Goal: Information Seeking & Learning: Check status

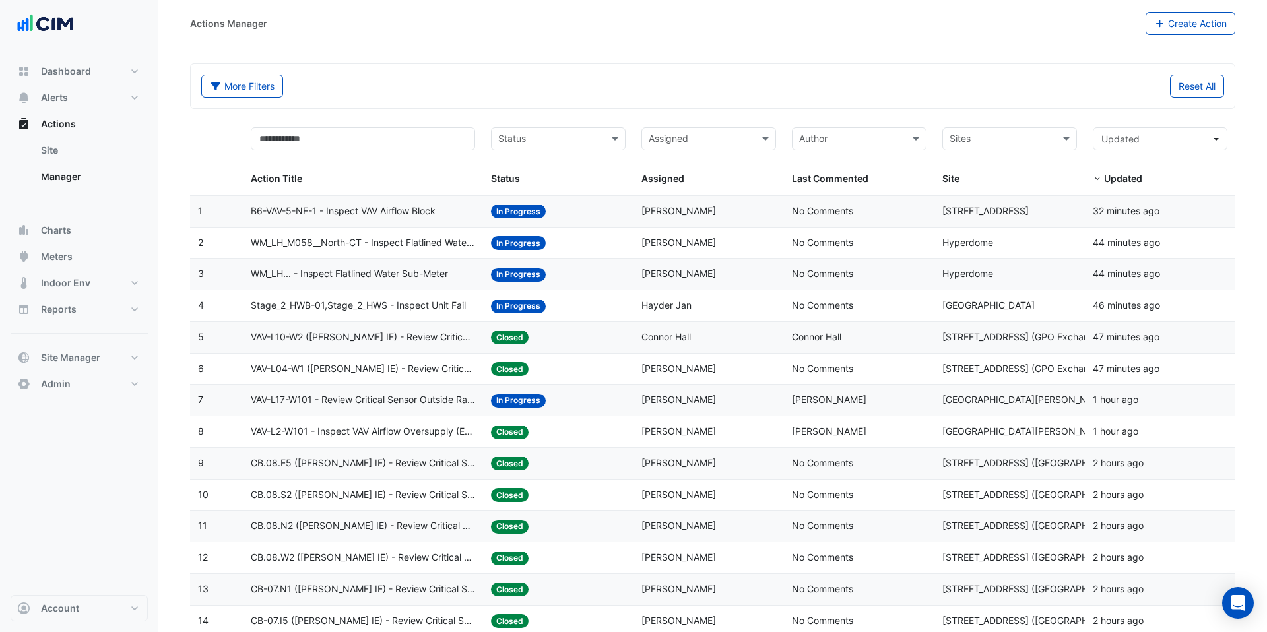
select select "***"
click at [78, 383] on button "Admin" at bounding box center [79, 384] width 137 height 26
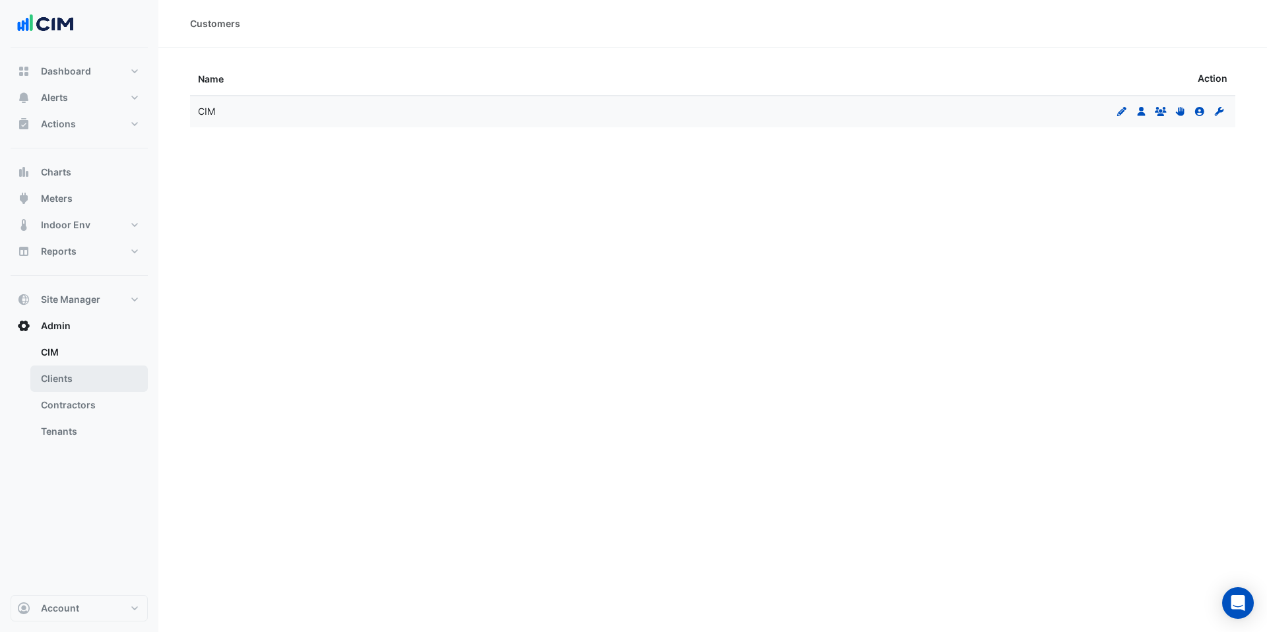
click at [78, 383] on link "Clients" at bounding box center [88, 378] width 117 height 26
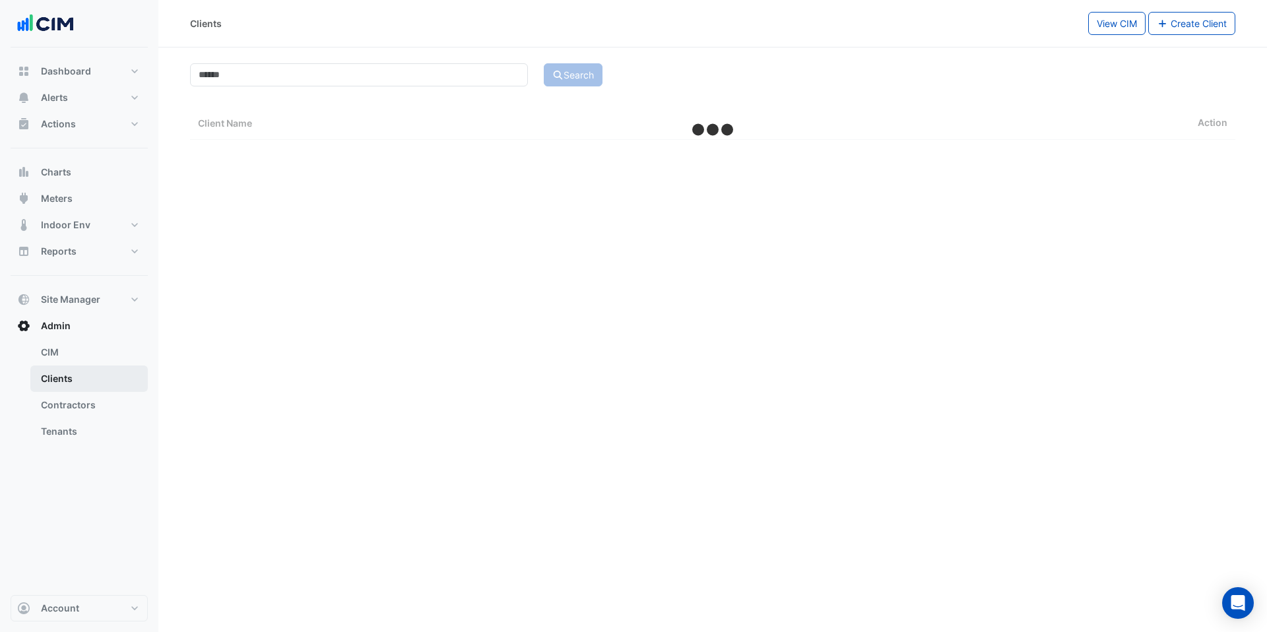
select select "***"
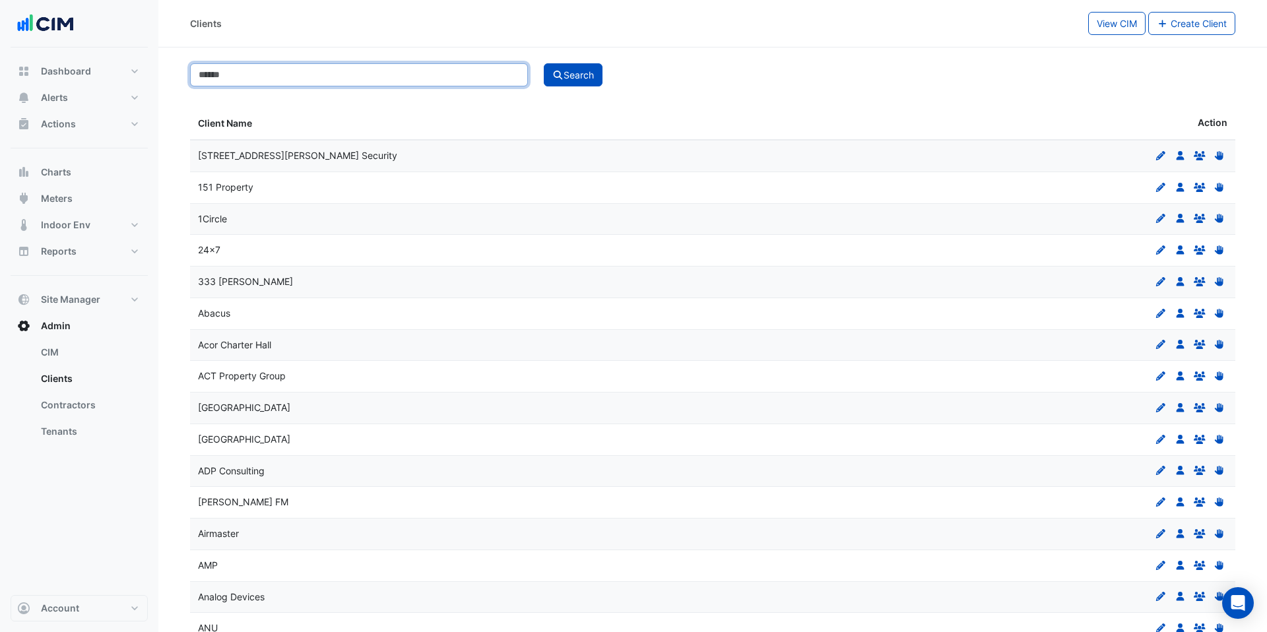
click at [294, 85] on input at bounding box center [359, 74] width 338 height 23
type input "********"
click at [544, 63] on button "Search" at bounding box center [573, 74] width 59 height 23
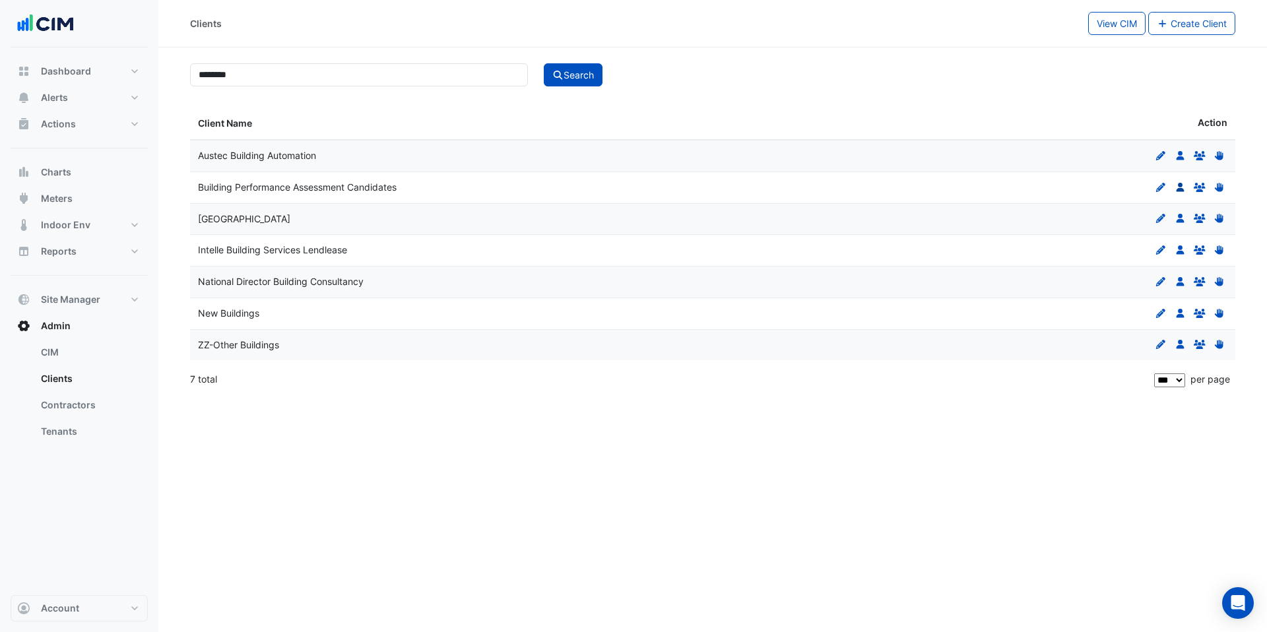
click at [1176, 188] on icon "Users" at bounding box center [1180, 187] width 12 height 9
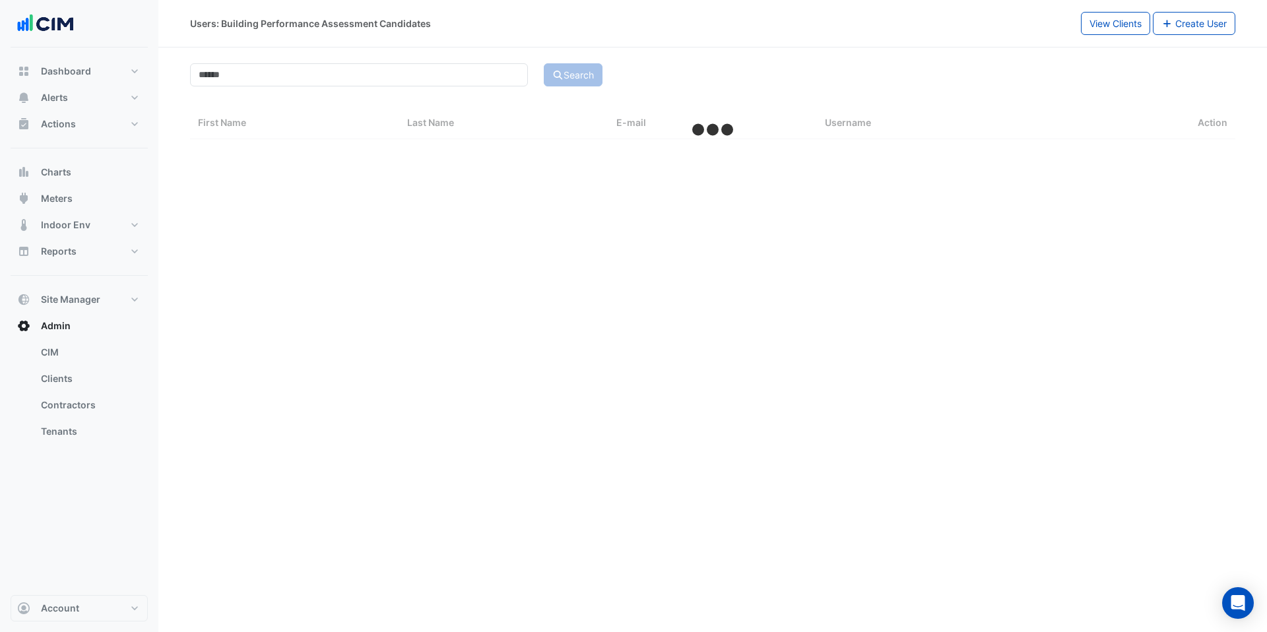
select select "***"
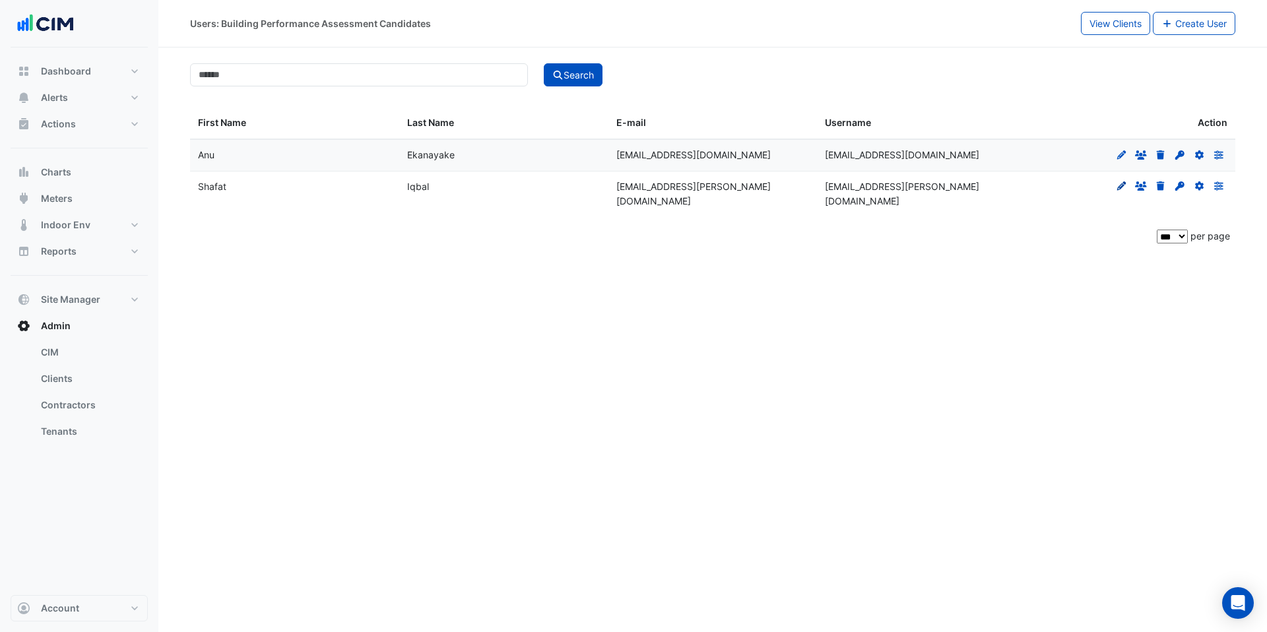
click at [1117, 186] on icon "Edit" at bounding box center [1122, 185] width 12 height 9
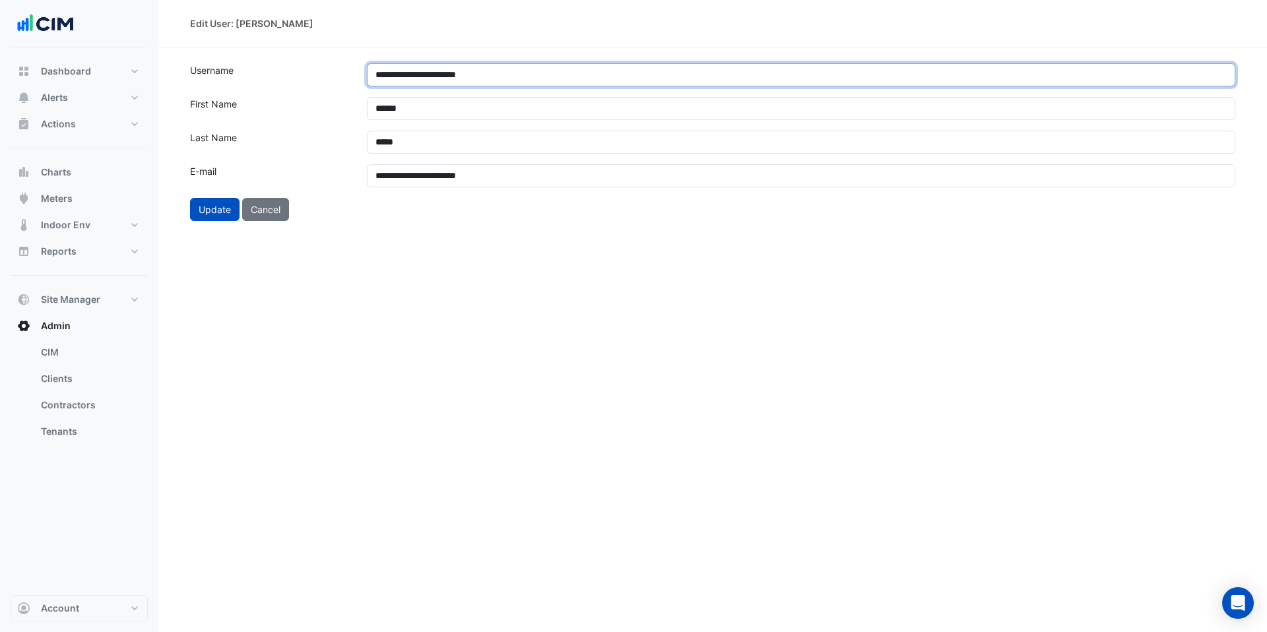
drag, startPoint x: 401, startPoint y: 77, endPoint x: 367, endPoint y: 77, distance: 33.7
click at [367, 77] on input "**********" at bounding box center [801, 74] width 868 height 23
click at [464, 73] on input "**********" at bounding box center [801, 74] width 868 height 23
type input "**********"
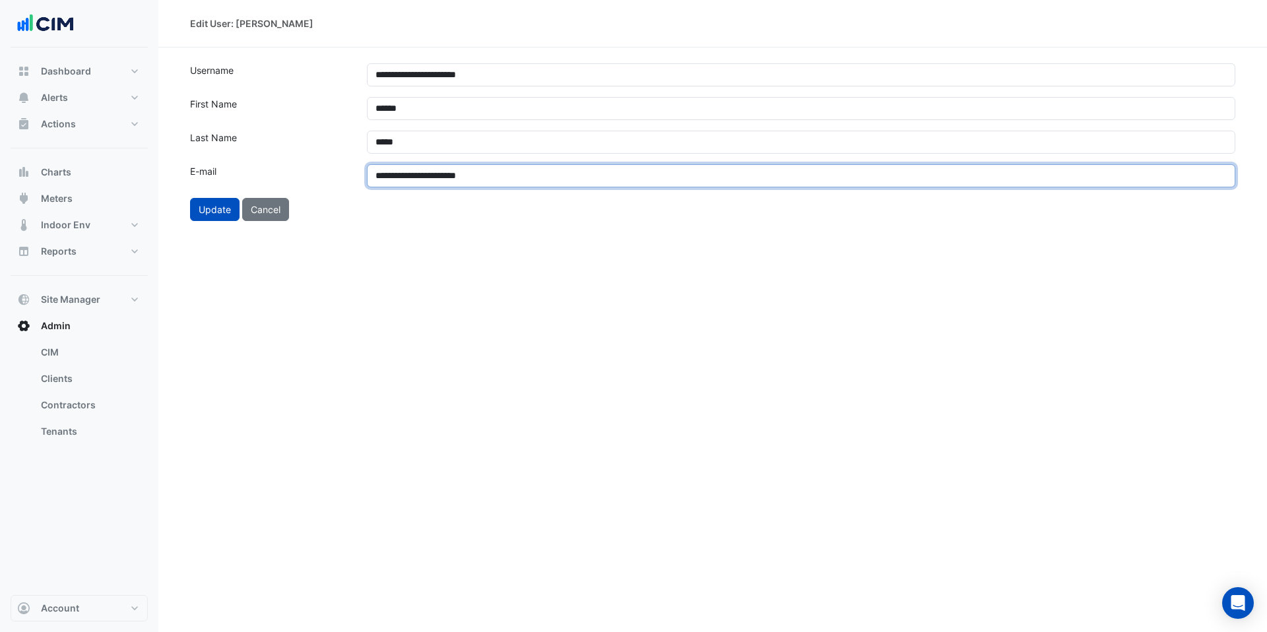
drag, startPoint x: 402, startPoint y: 175, endPoint x: 373, endPoint y: 174, distance: 29.1
click at [373, 174] on input "**********" at bounding box center [801, 175] width 868 height 23
type input "**********"
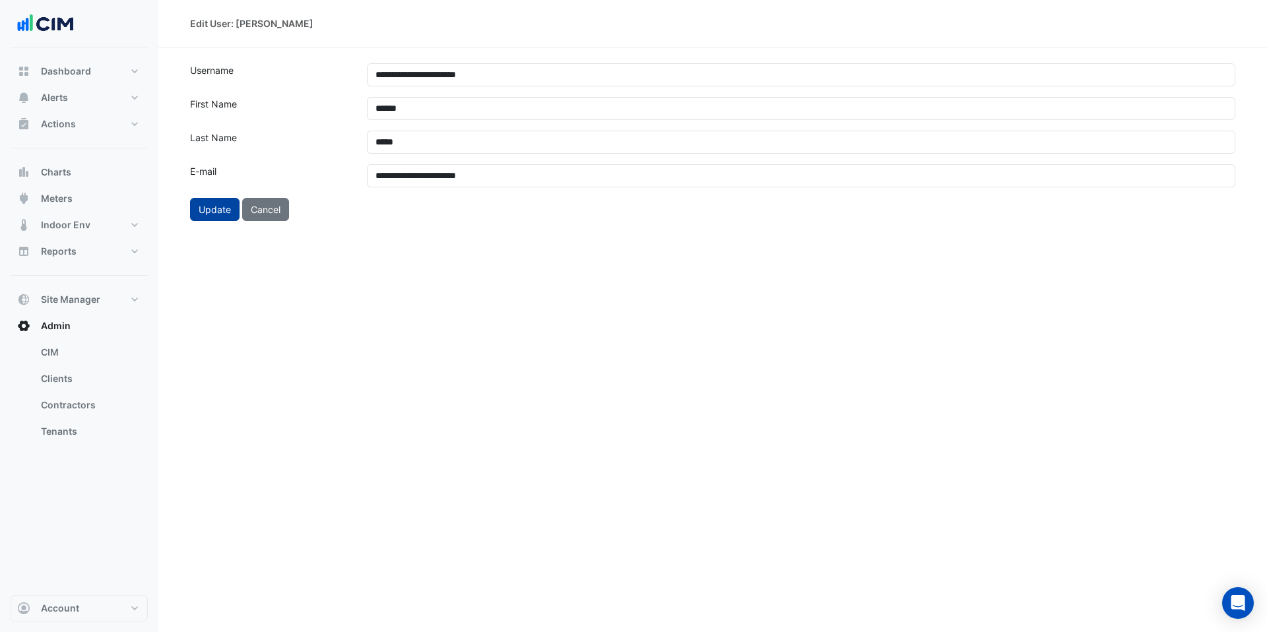
click at [229, 216] on button "Update" at bounding box center [214, 209] width 49 height 23
select select "***"
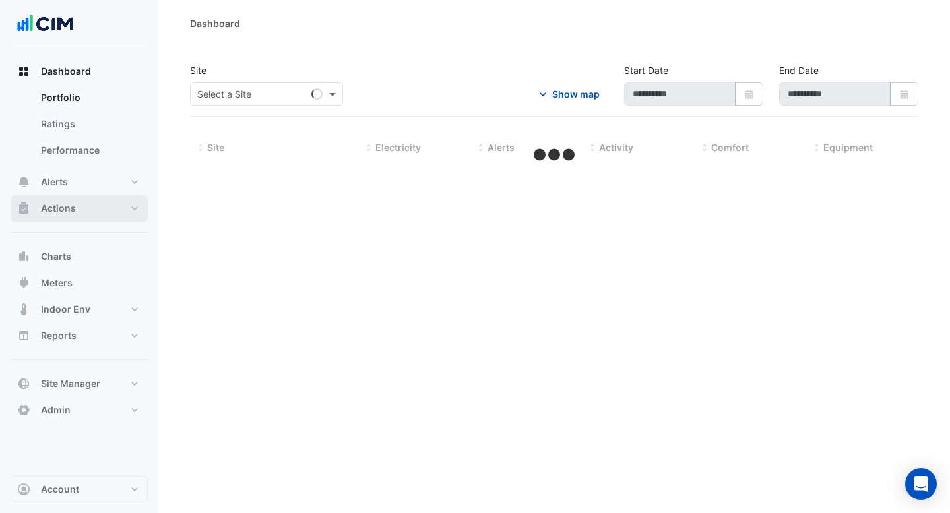
click at [84, 213] on button "Actions" at bounding box center [79, 208] width 137 height 26
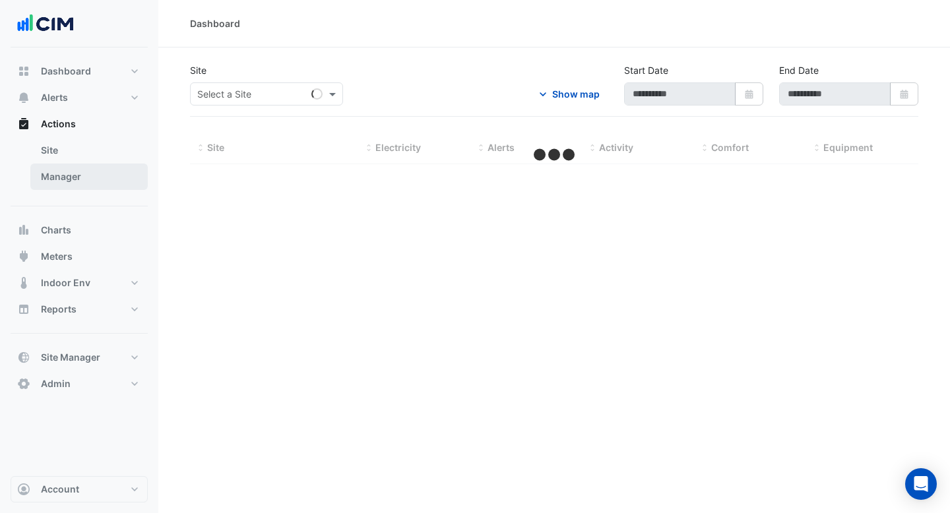
click at [85, 185] on link "Manager" at bounding box center [88, 177] width 117 height 26
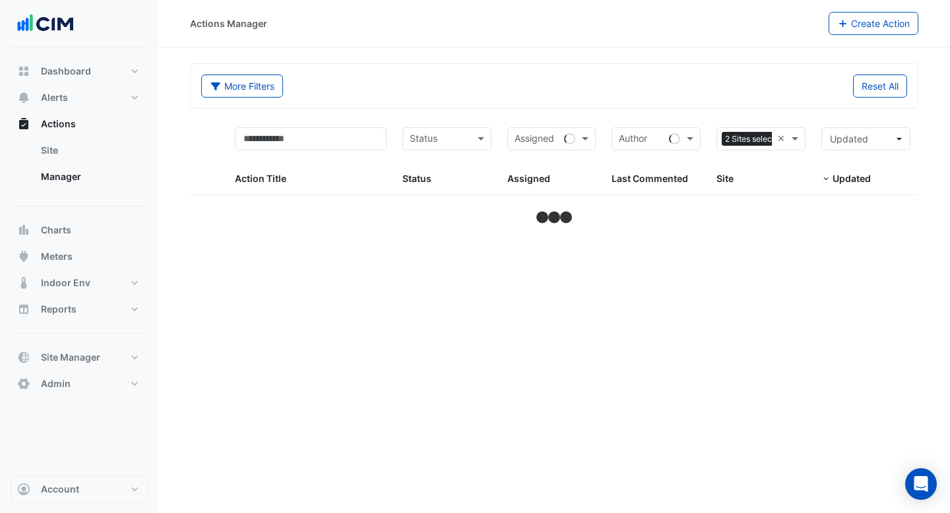
select select "***"
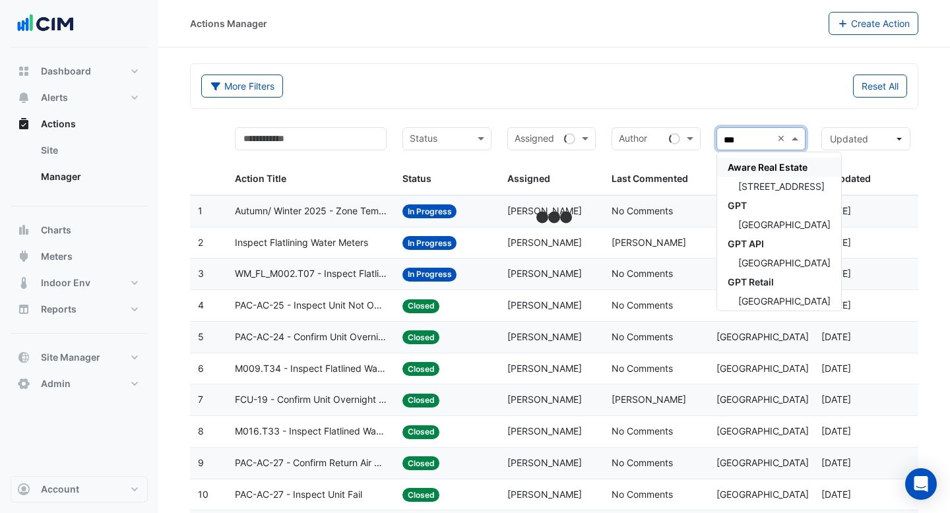
type input "****"
click at [778, 223] on span "Highpoint Shopping Centre" at bounding box center [784, 224] width 92 height 11
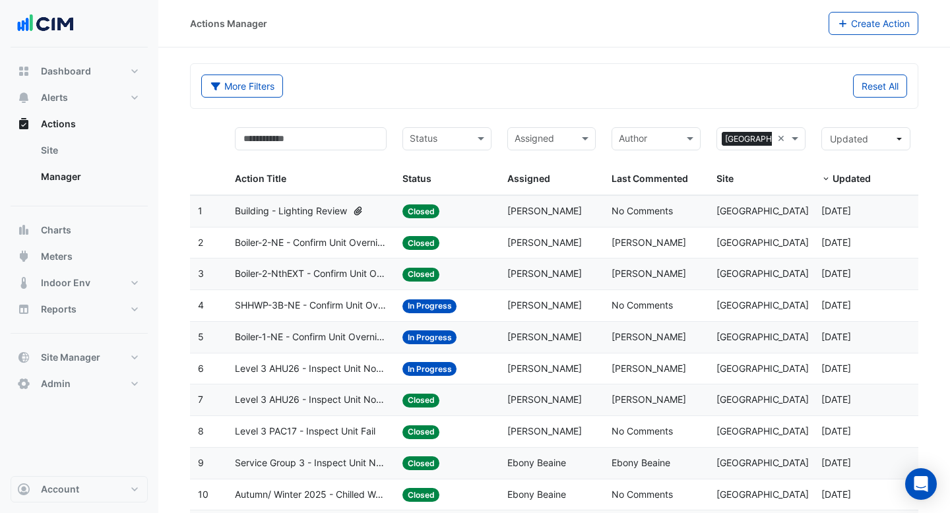
click at [652, 240] on span "Jeremy Hann" at bounding box center [649, 242] width 75 height 11
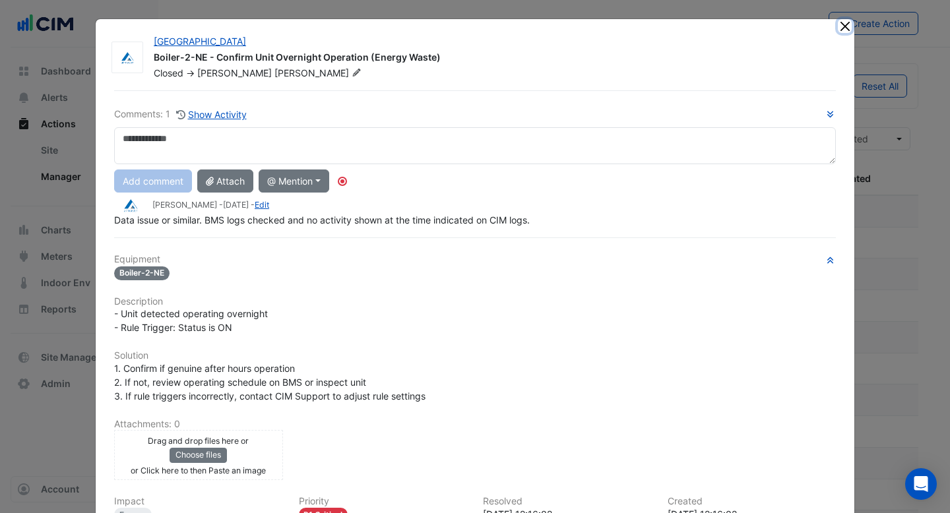
click at [845, 27] on button "Close" at bounding box center [845, 26] width 14 height 14
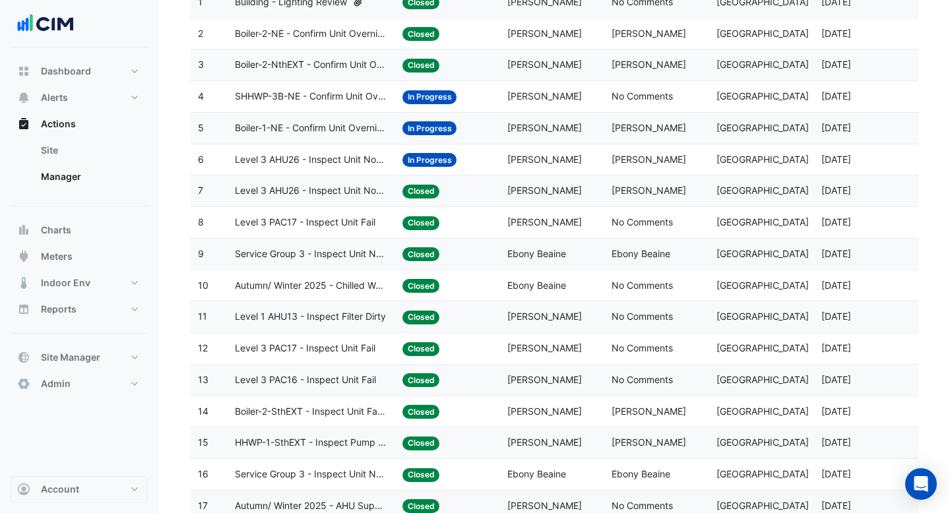
scroll to position [210, 0]
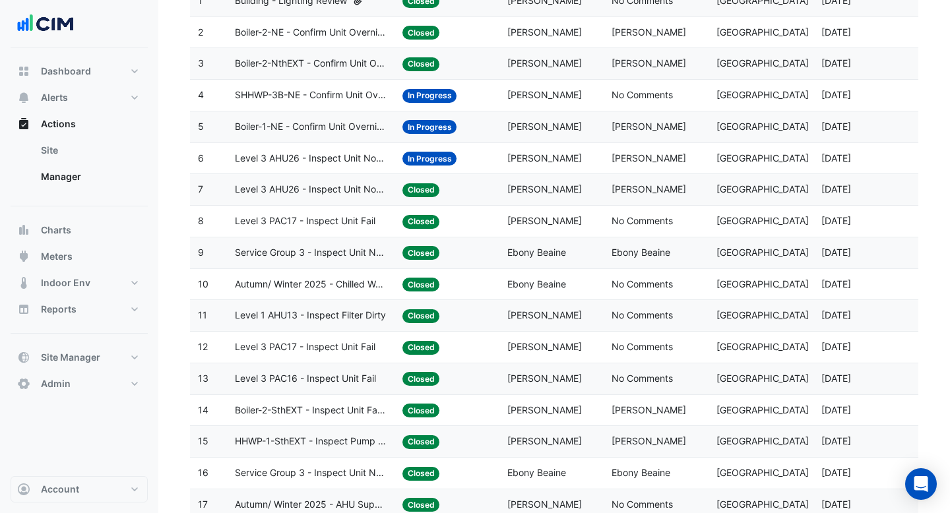
click at [552, 343] on span "Mark Cappola" at bounding box center [544, 346] width 75 height 11
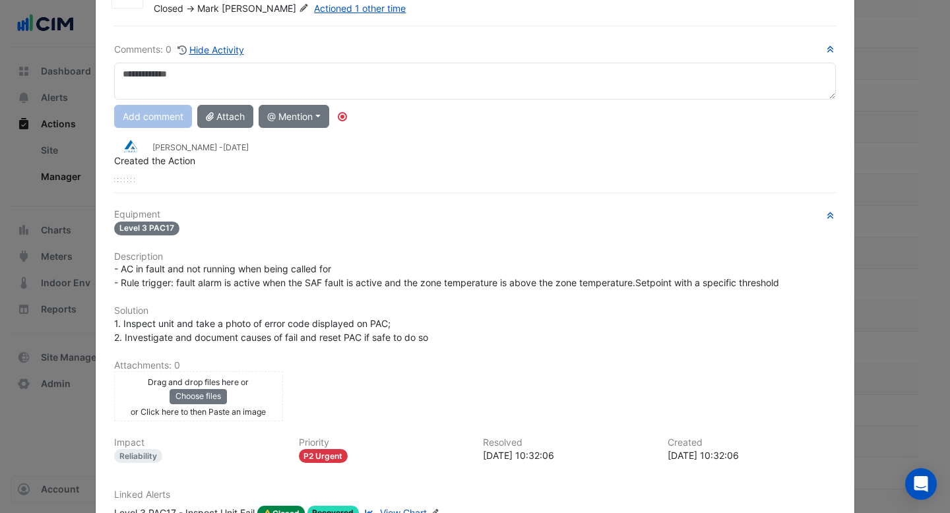
scroll to position [0, 0]
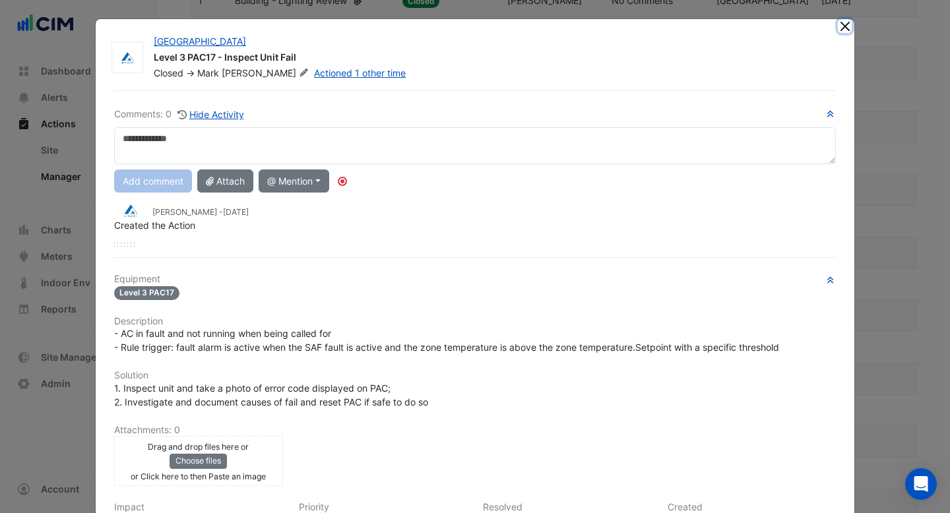
click at [844, 27] on button "Close" at bounding box center [845, 26] width 14 height 14
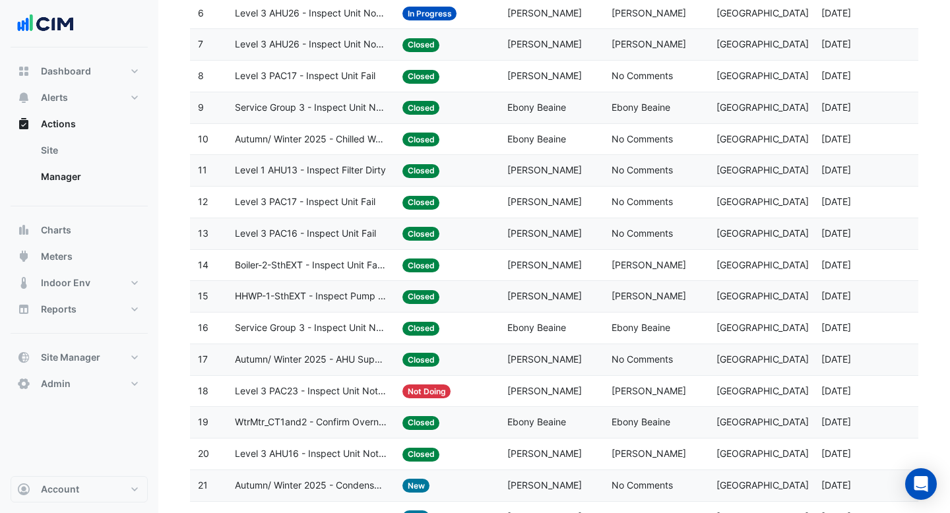
scroll to position [447, 0]
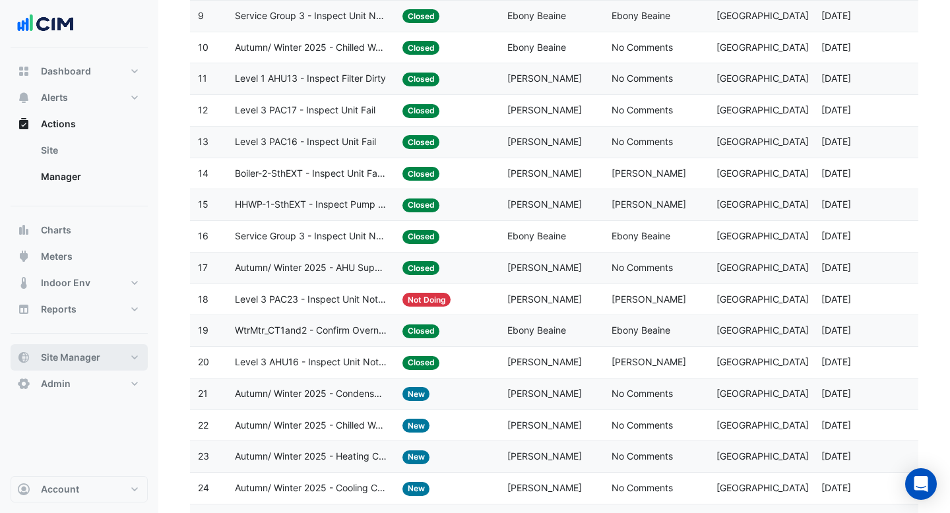
click at [98, 354] on span "Site Manager" at bounding box center [70, 357] width 59 height 13
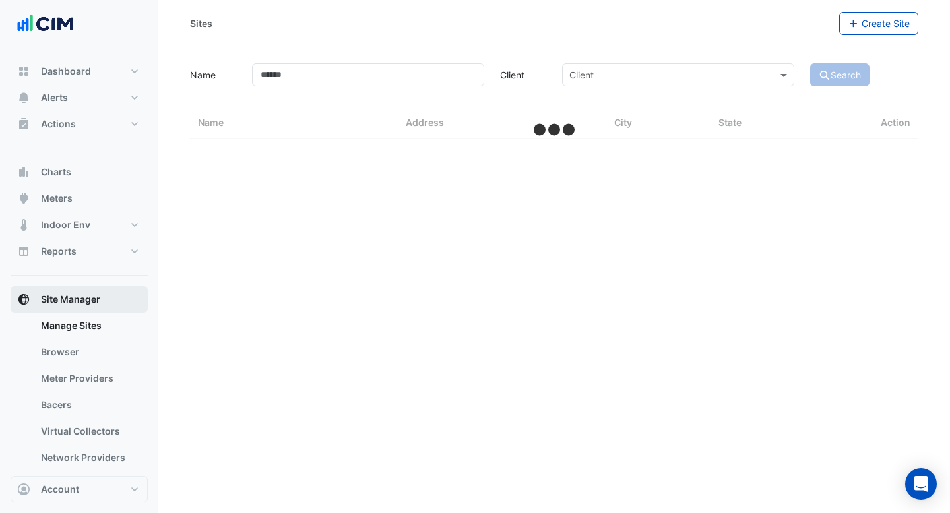
click at [104, 299] on button "Site Manager" at bounding box center [79, 299] width 137 height 26
select select "***"
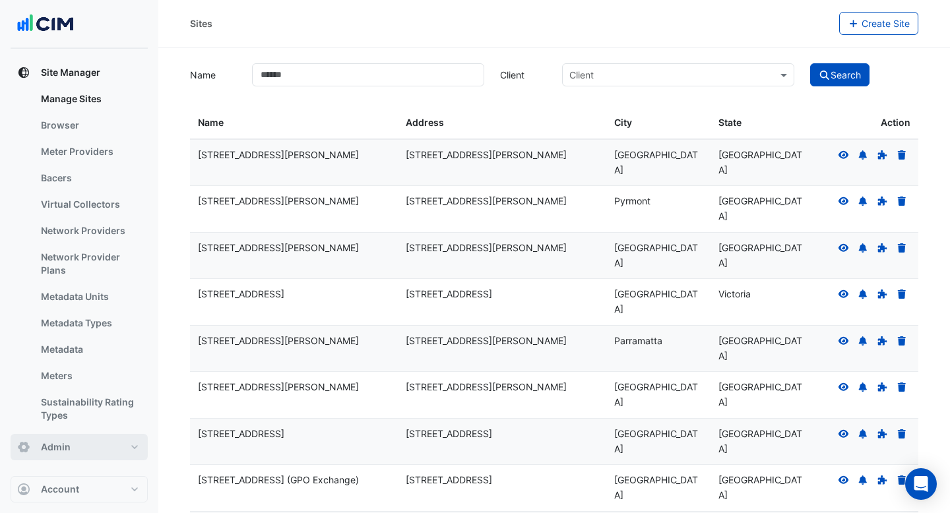
click at [79, 441] on button "Admin" at bounding box center [79, 447] width 137 height 26
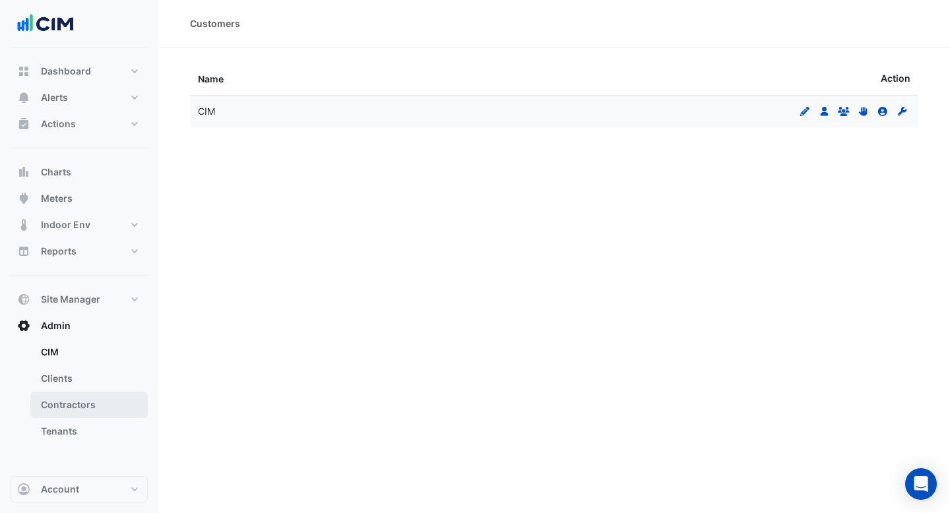
click at [96, 400] on link "Contractors" at bounding box center [88, 405] width 117 height 26
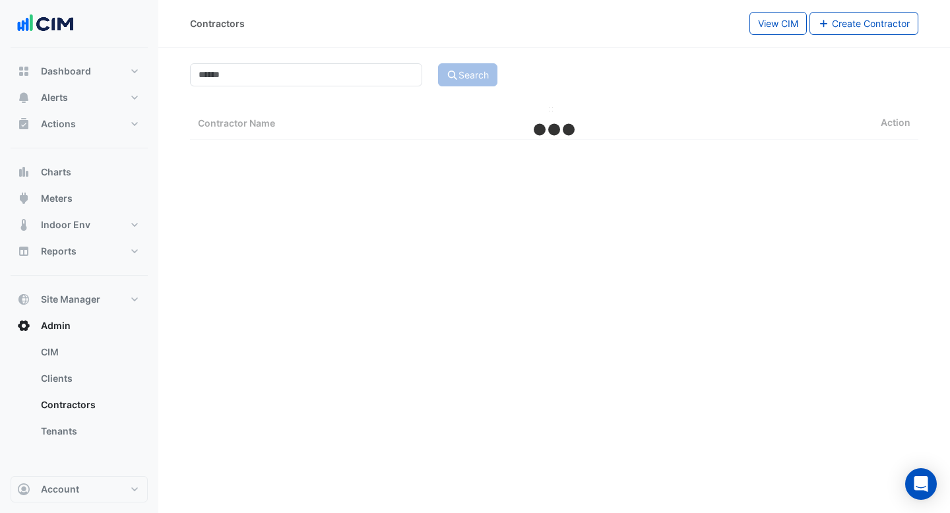
select select "***"
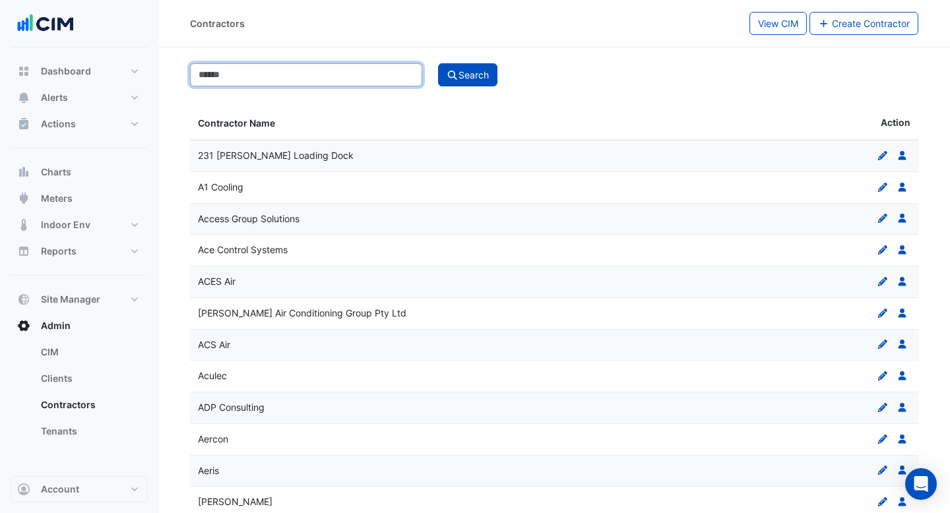
click at [338, 77] on input at bounding box center [306, 74] width 232 height 23
type input "*********"
click at [438, 63] on button "Search" at bounding box center [467, 74] width 59 height 23
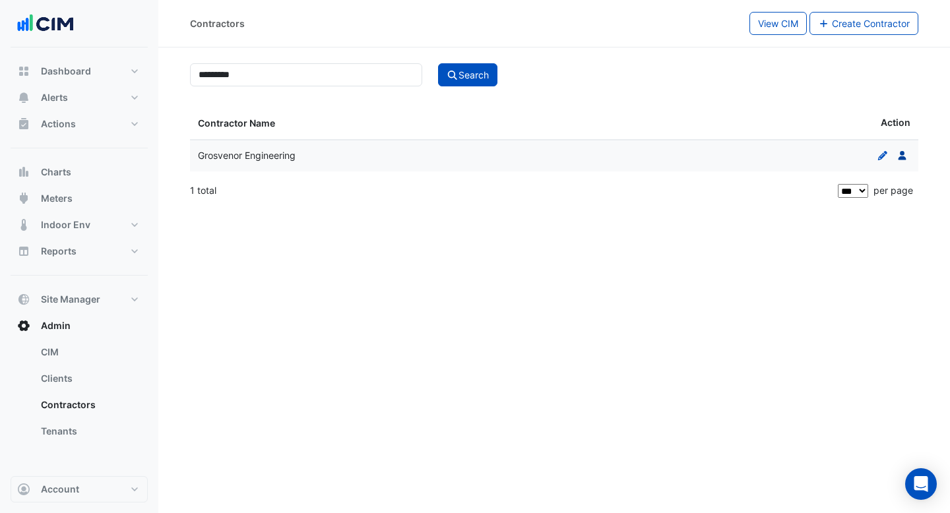
click at [898, 156] on icon "Users" at bounding box center [903, 155] width 12 height 9
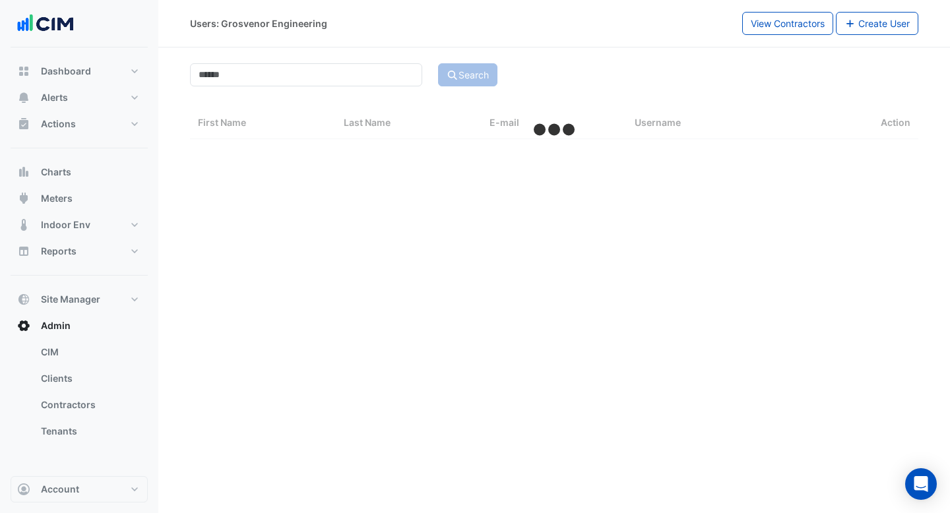
select select "***"
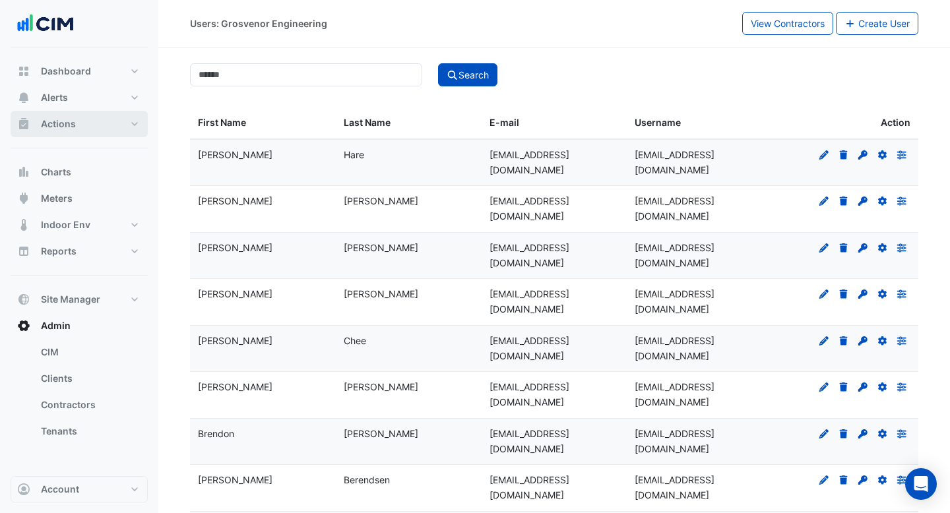
click at [92, 122] on button "Actions" at bounding box center [79, 124] width 137 height 26
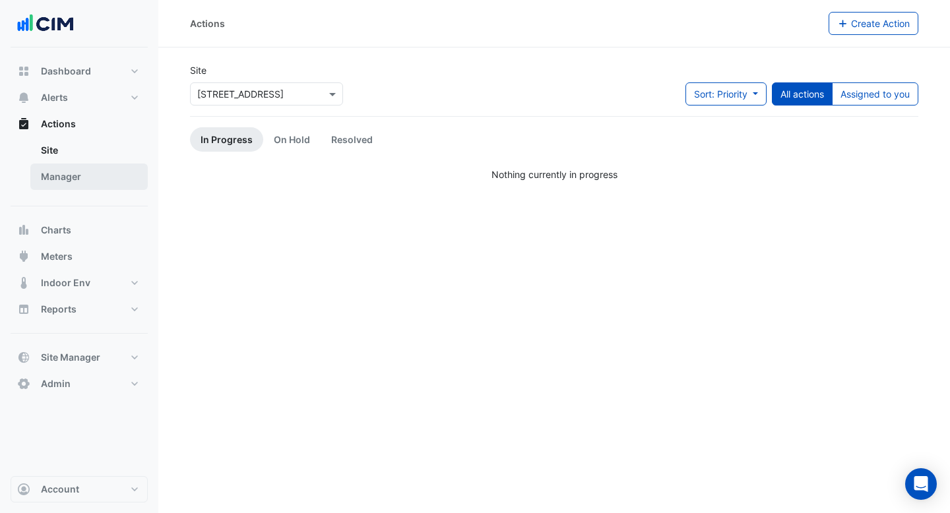
click at [97, 178] on link "Manager" at bounding box center [88, 177] width 117 height 26
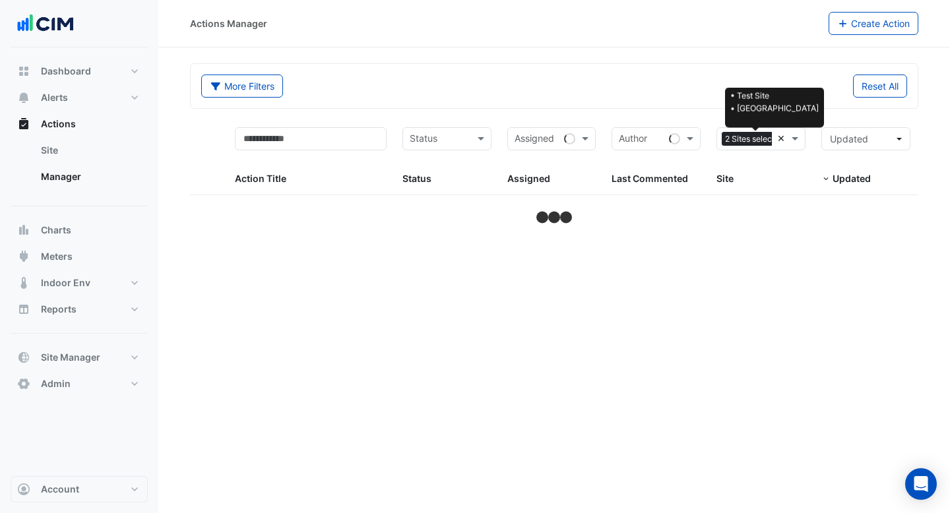
select select "***"
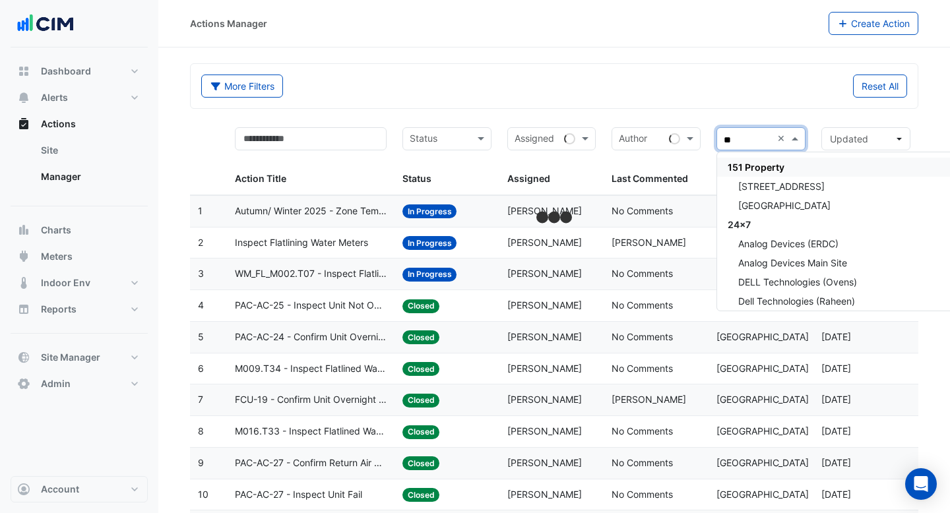
type input "***"
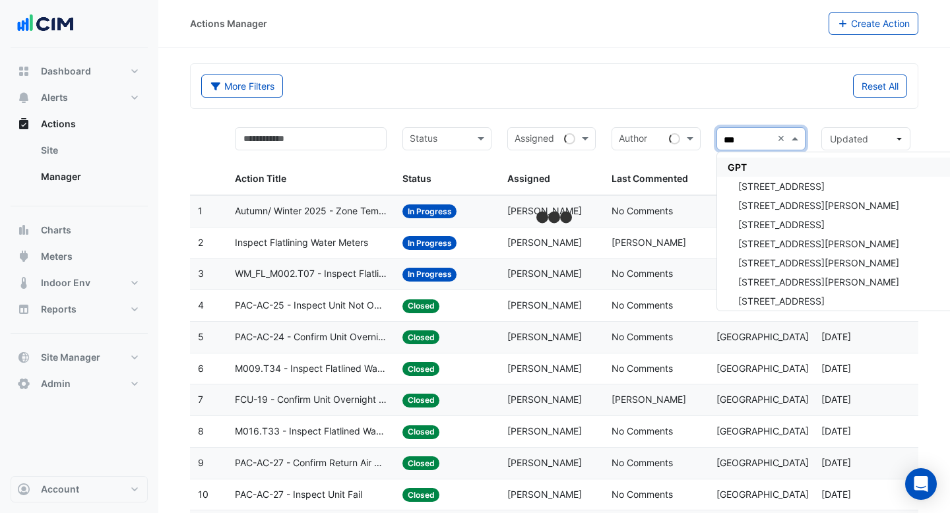
click at [793, 167] on div "GPT" at bounding box center [853, 167] width 273 height 19
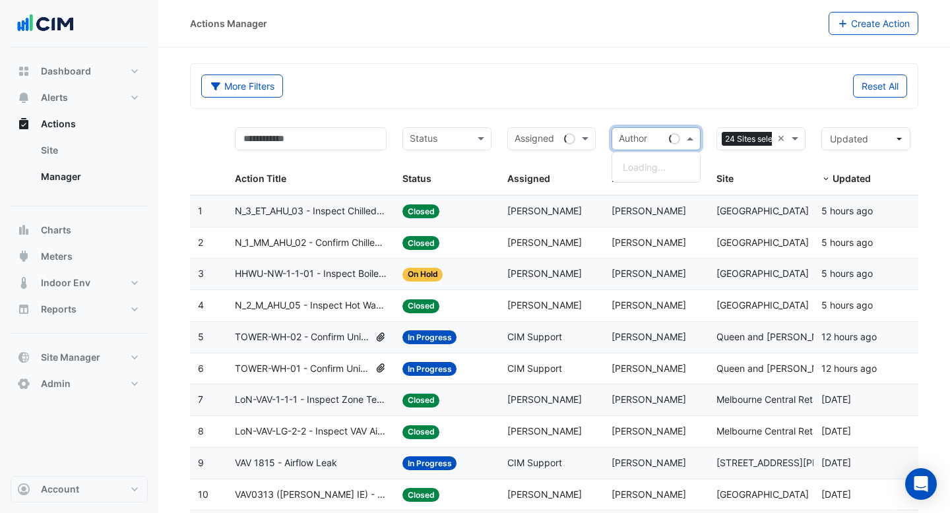
click at [644, 144] on input "text" at bounding box center [641, 140] width 45 height 15
click at [650, 193] on div "Daniel Bakker" at bounding box center [695, 186] width 166 height 19
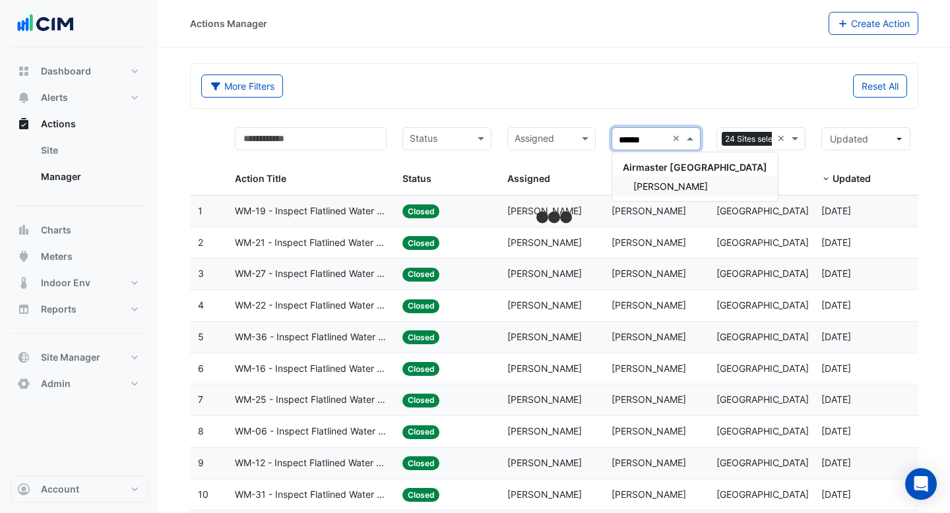
click at [676, 189] on span "Matt Sharpe" at bounding box center [670, 186] width 75 height 11
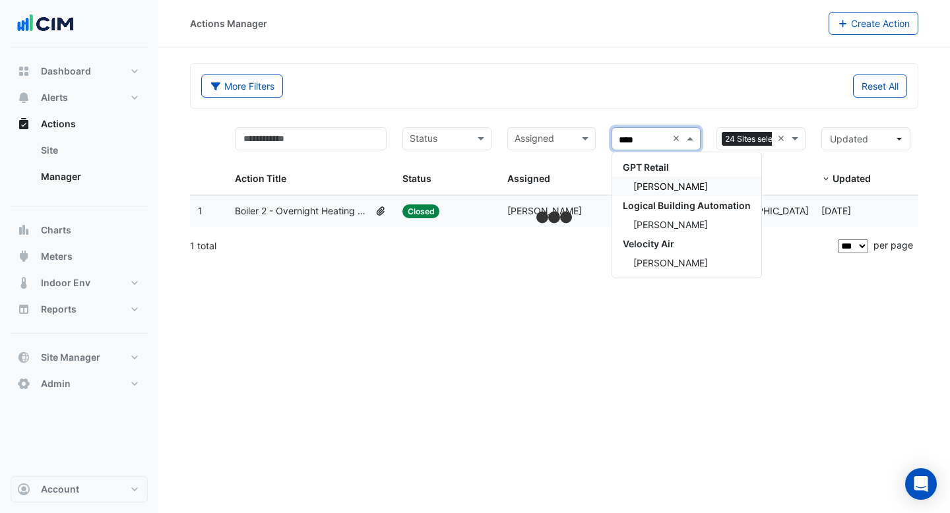
click at [687, 178] on div "Nicole Wellburn" at bounding box center [686, 186] width 149 height 19
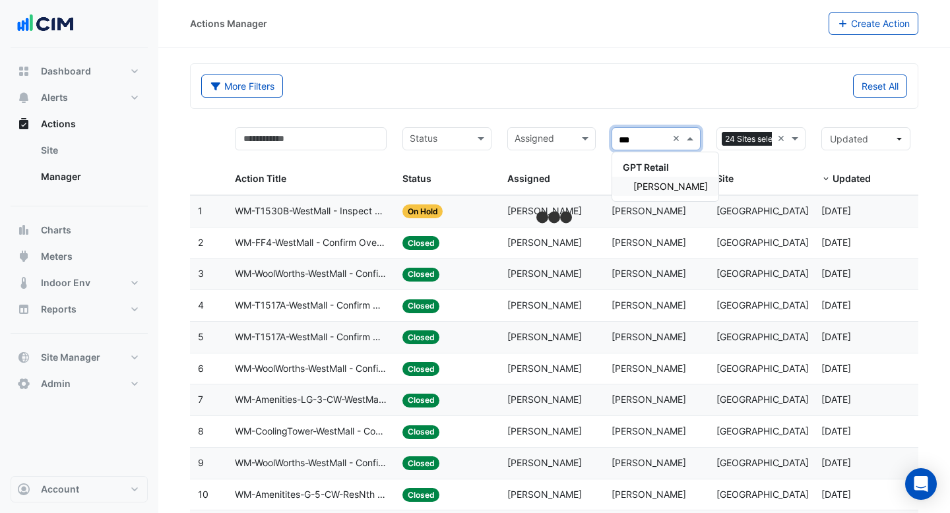
click at [683, 179] on div "Faeq Altaher" at bounding box center [665, 186] width 106 height 19
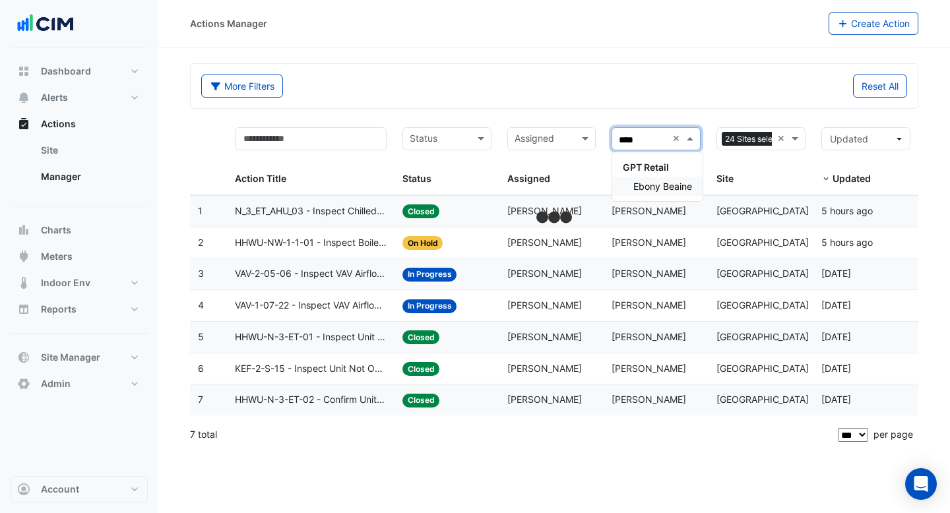
click at [661, 177] on div "Ebony Beaine" at bounding box center [657, 186] width 90 height 19
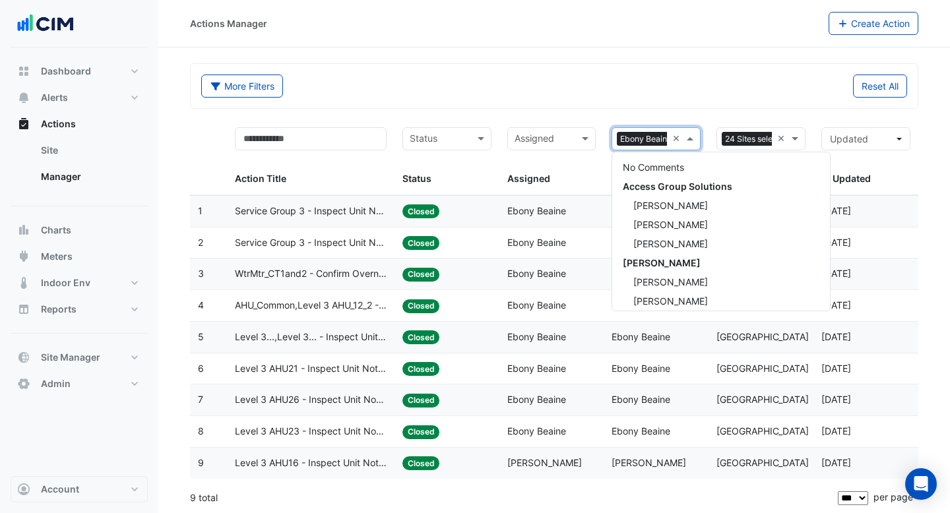
scroll to position [2358, 0]
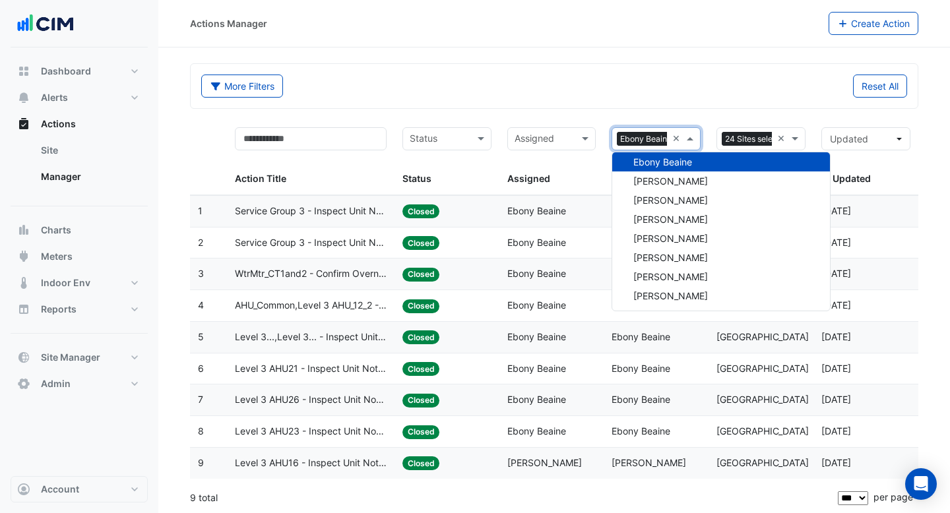
click at [543, 65] on div "More Filters Reset All" at bounding box center [554, 86] width 727 height 44
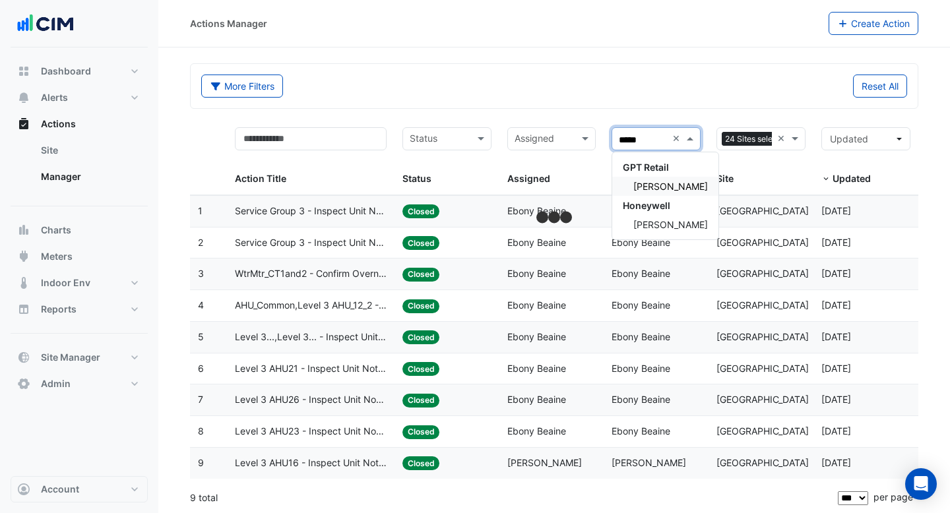
click at [674, 178] on div "Luke Roberts" at bounding box center [665, 186] width 106 height 19
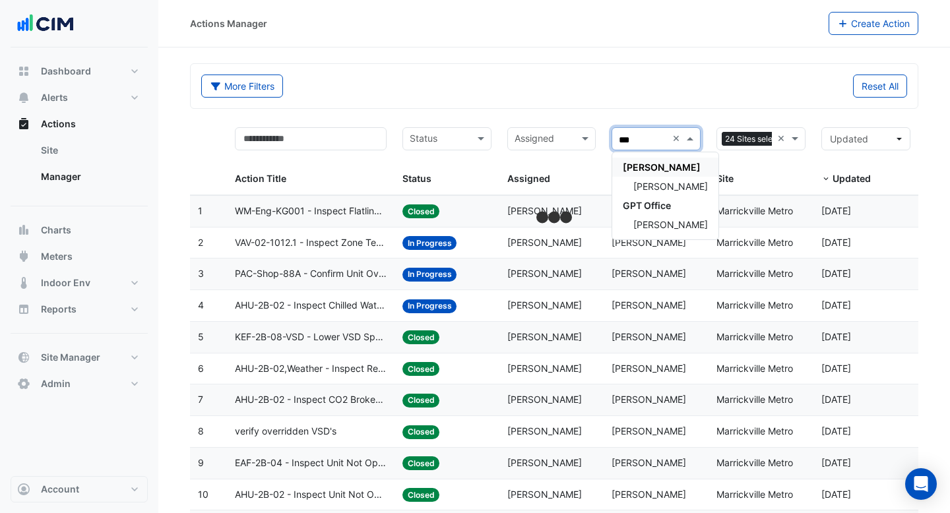
type input "****"
click at [654, 183] on span "Anthony Armstrong" at bounding box center [670, 186] width 75 height 11
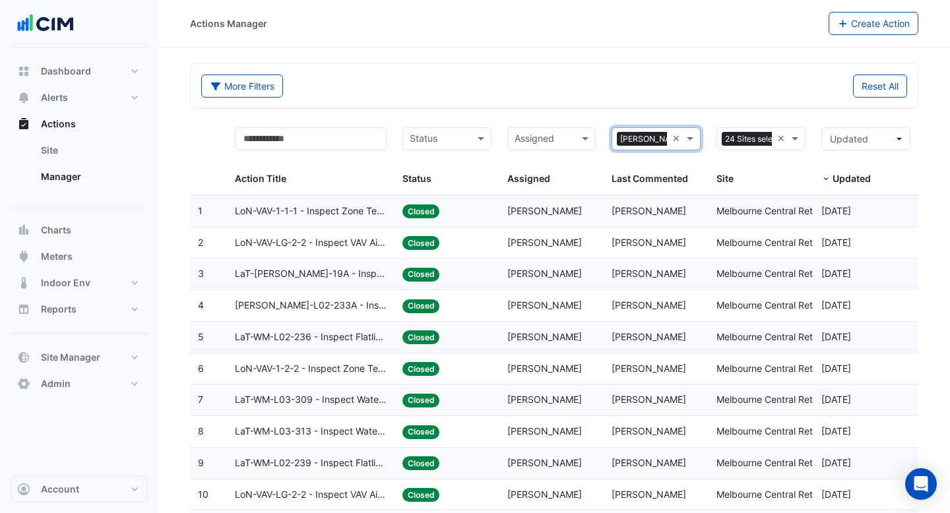
click at [344, 222] on datatable-body-cell "Action Title: LoN-VAV-1-1-1 - Inspect Zone Temp Broken Sensor" at bounding box center [311, 211] width 168 height 31
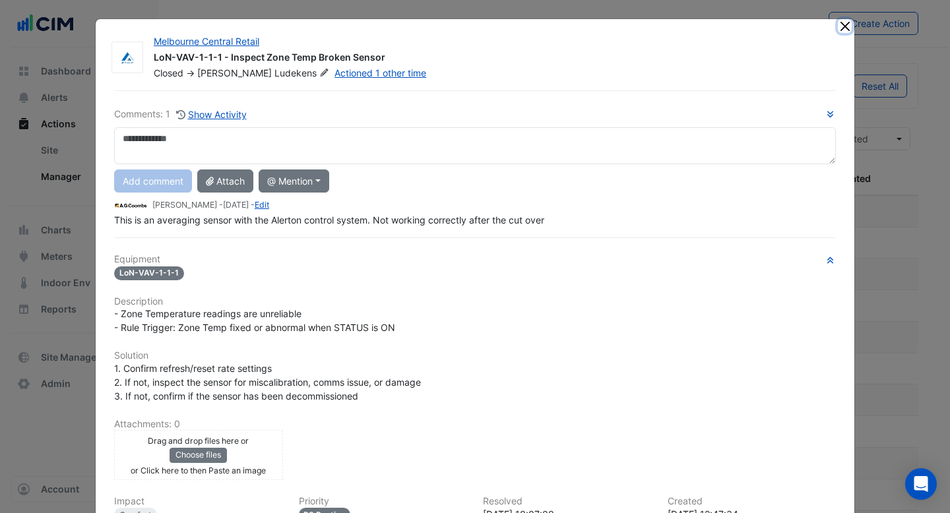
click at [845, 30] on button "Close" at bounding box center [845, 26] width 14 height 14
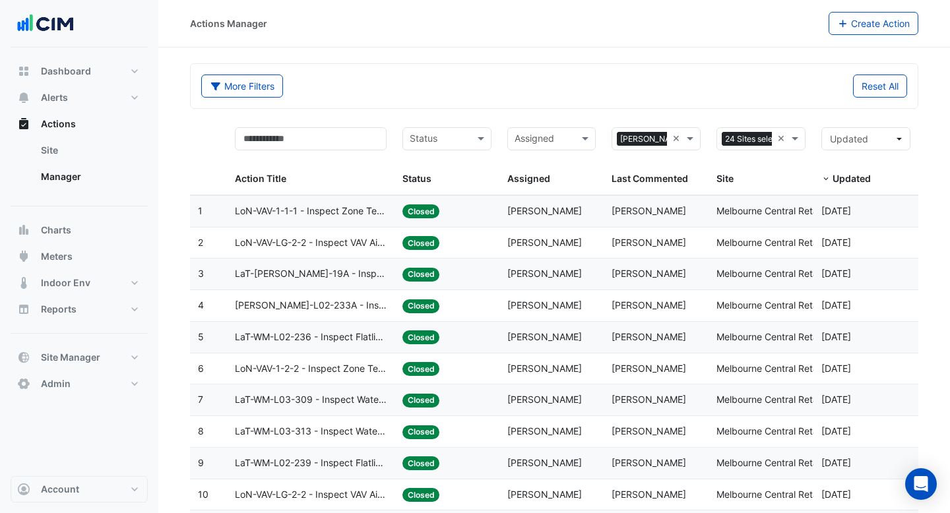
click at [328, 233] on datatable-body-cell "Action Title: LoN-VAV-LG-2-2 - Inspect VAV Airflow Block" at bounding box center [311, 243] width 168 height 31
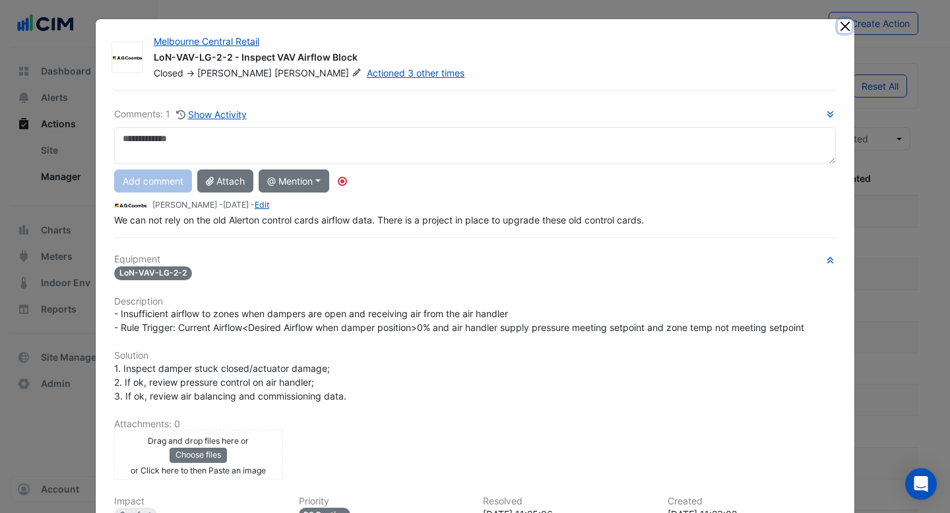
click at [844, 31] on button "Close" at bounding box center [845, 26] width 14 height 14
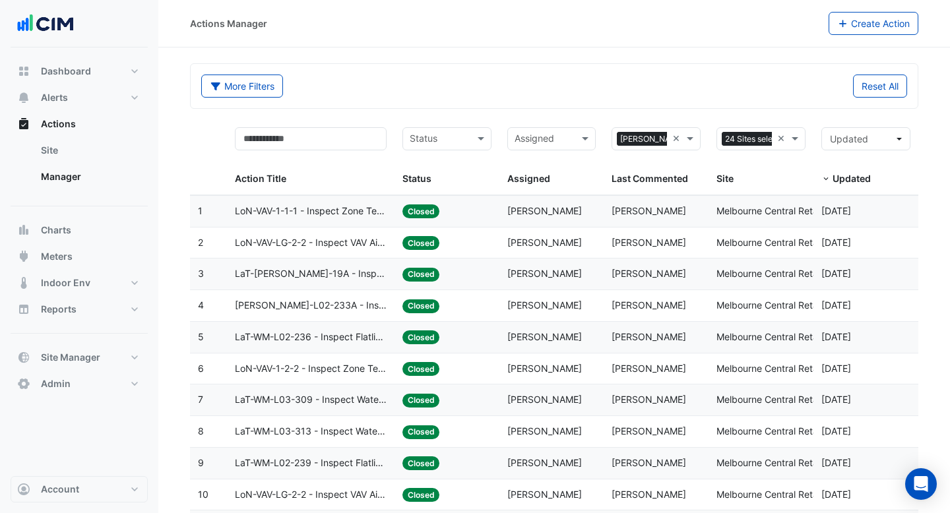
click at [329, 284] on datatable-body-cell "Action Title: LaT-WM-LG-19A - Inspect Flatlined Water Sub-Meter" at bounding box center [311, 274] width 168 height 31
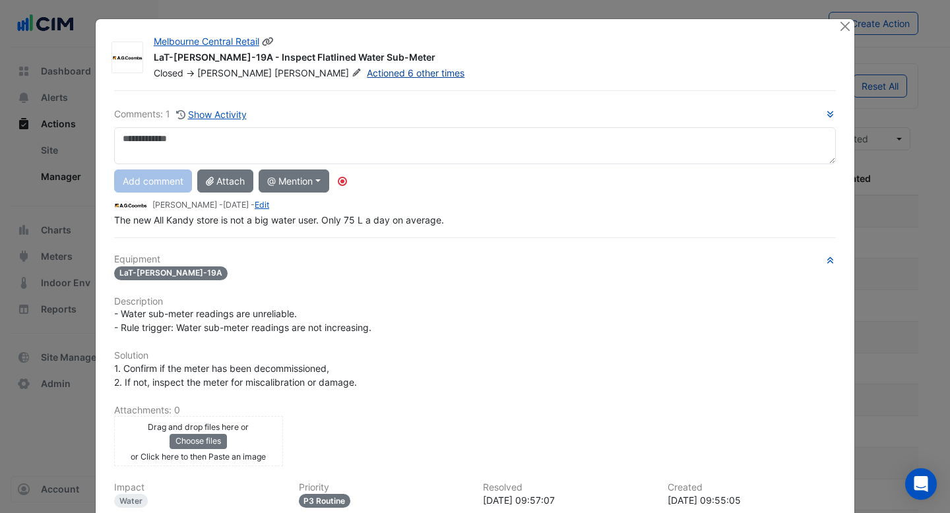
click at [367, 72] on link "Actioned 6 other times" at bounding box center [416, 72] width 98 height 11
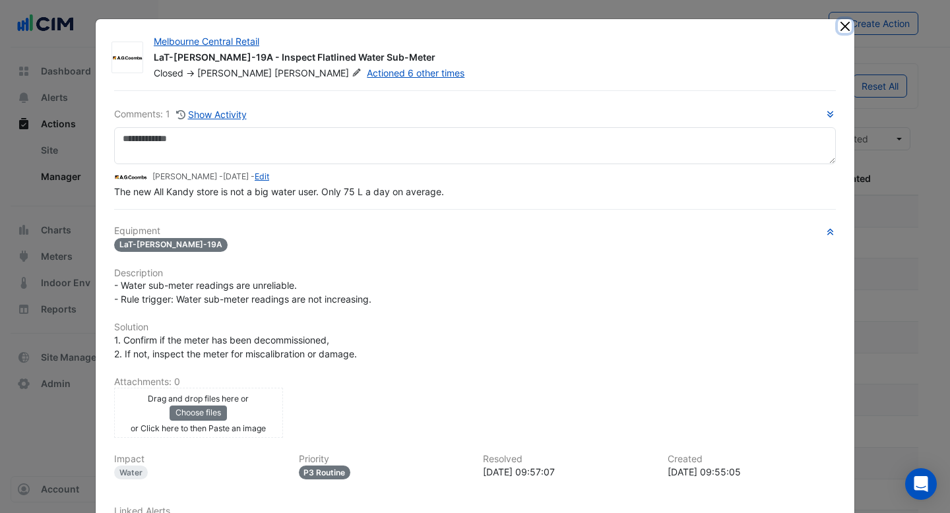
click at [840, 28] on button "Close" at bounding box center [845, 26] width 14 height 14
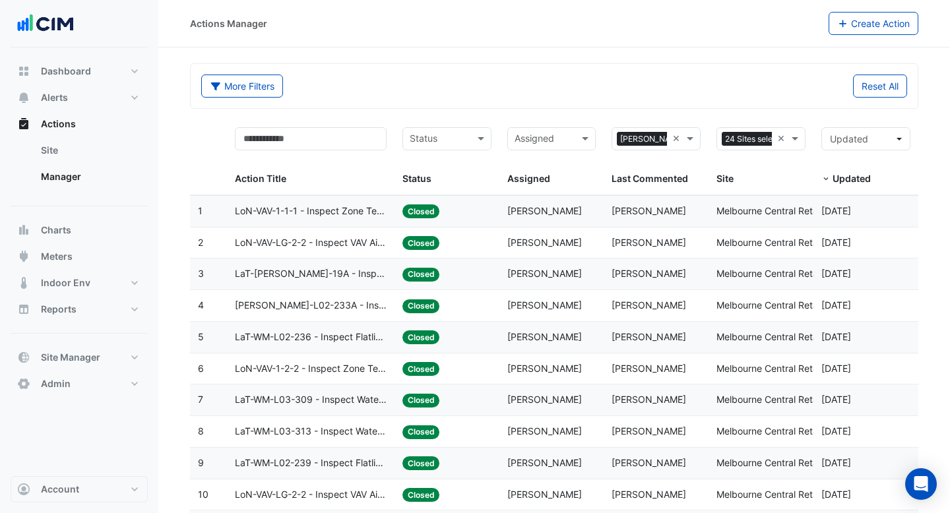
click at [357, 303] on span "LoN-WM-L02-233A - Inspect Water Meter Consumption Variance" at bounding box center [311, 305] width 152 height 15
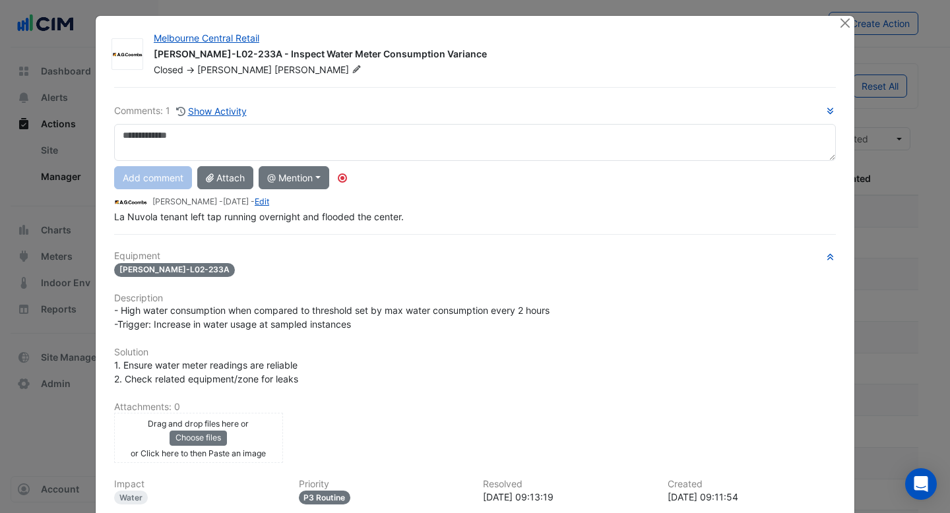
scroll to position [2, 0]
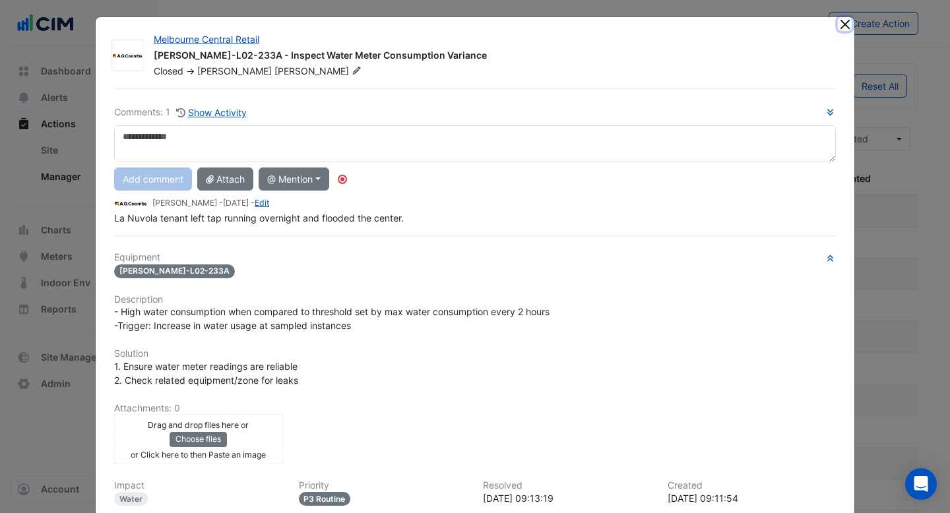
click at [842, 26] on button "Close" at bounding box center [845, 24] width 14 height 14
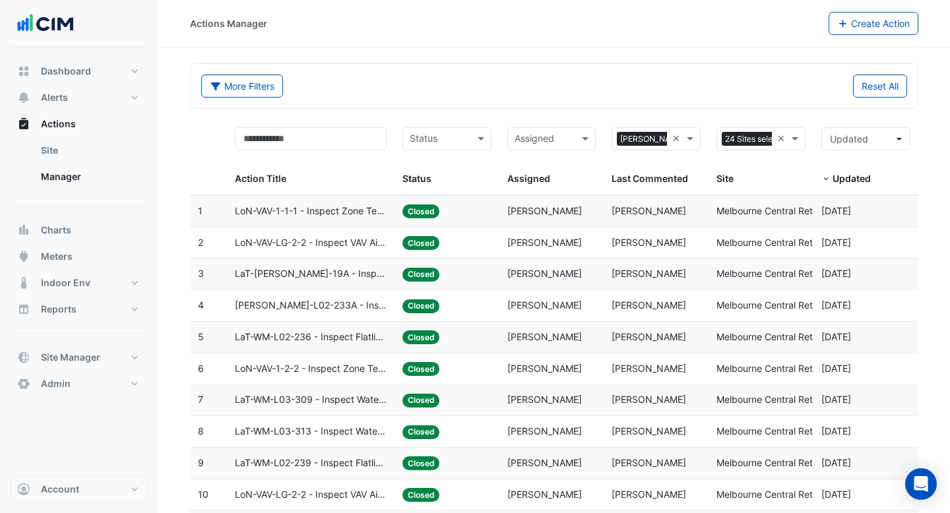
click at [345, 364] on span "LoN-VAV-1-2-2 - Inspect Zone Temp Broken Sensor" at bounding box center [311, 369] width 152 height 15
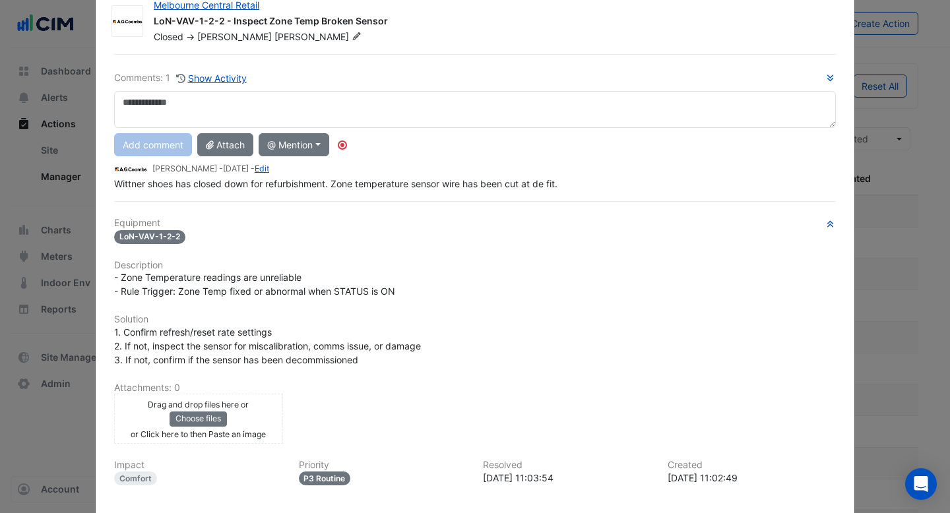
scroll to position [0, 0]
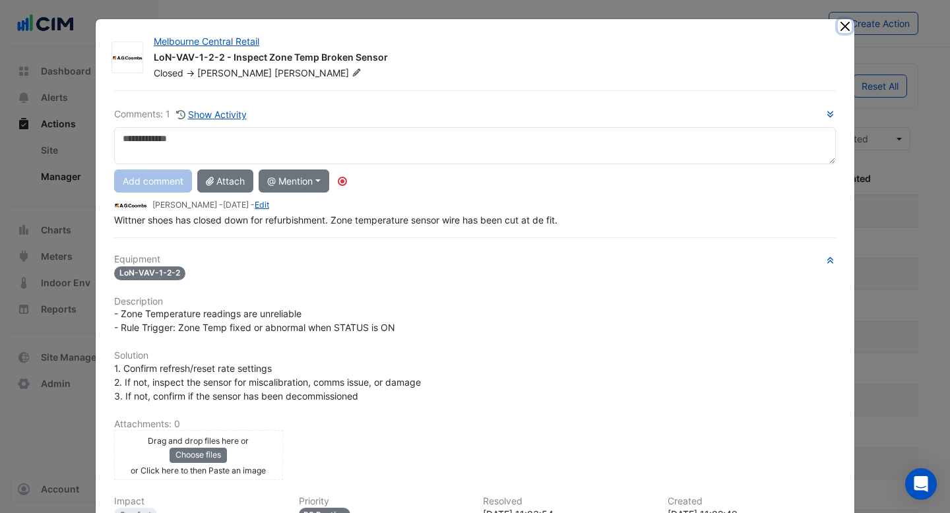
click at [842, 26] on button "Close" at bounding box center [845, 26] width 14 height 14
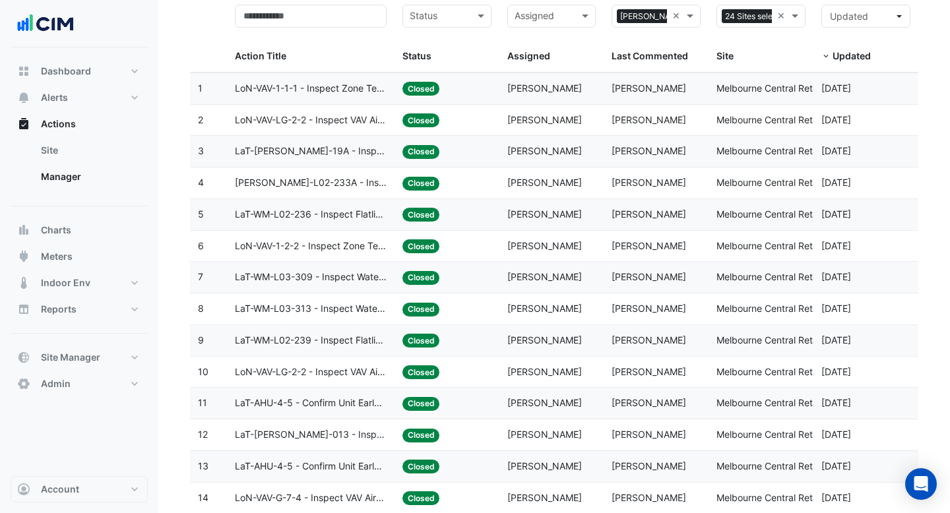
scroll to position [125, 0]
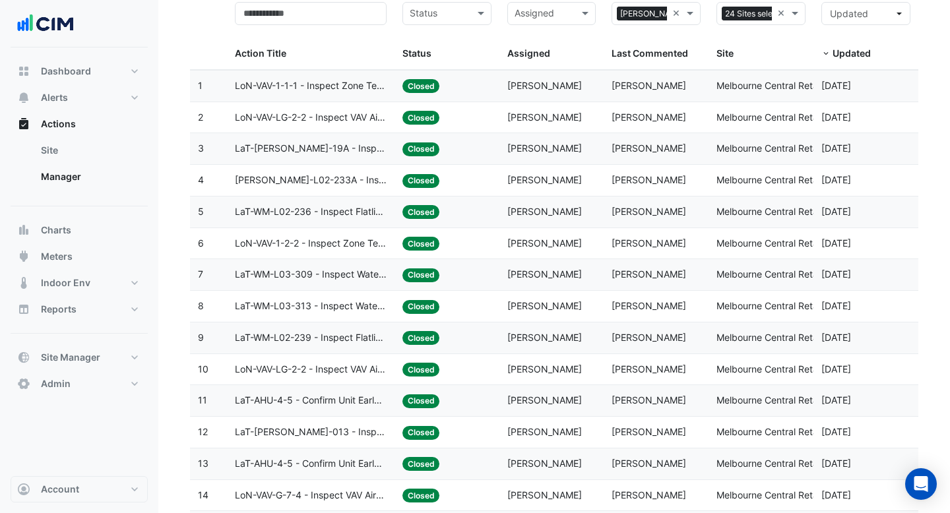
click at [375, 309] on span "LaT-WM-L03-313 - Inspect Water Meter Consumption Variance" at bounding box center [311, 306] width 152 height 15
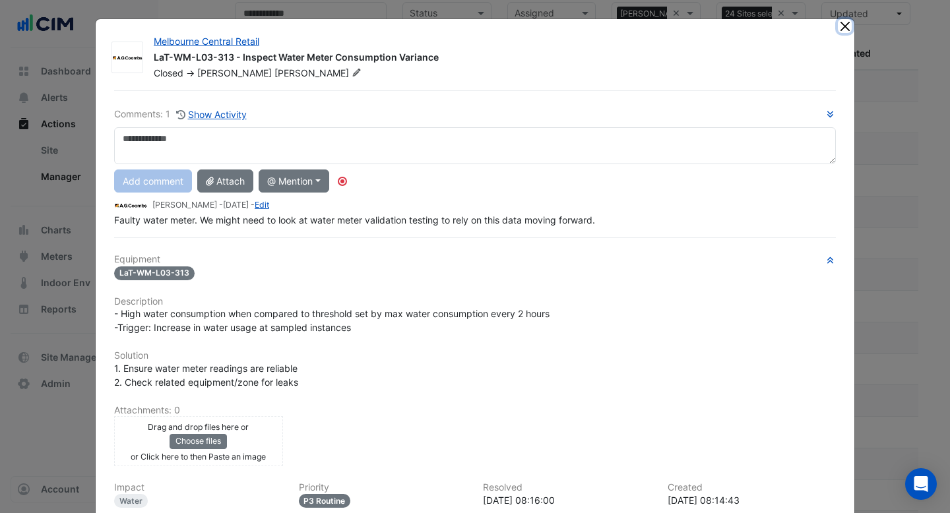
click at [844, 27] on button "Close" at bounding box center [845, 26] width 14 height 14
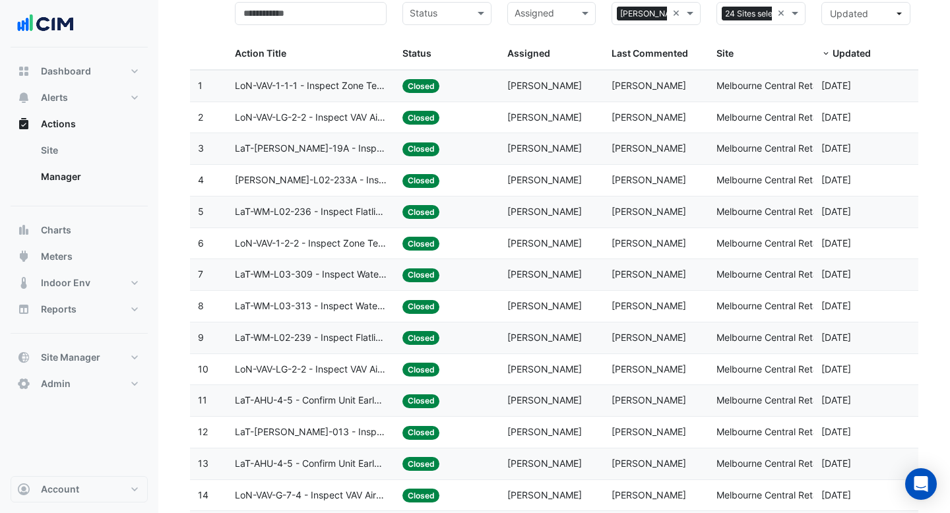
scroll to position [169, 0]
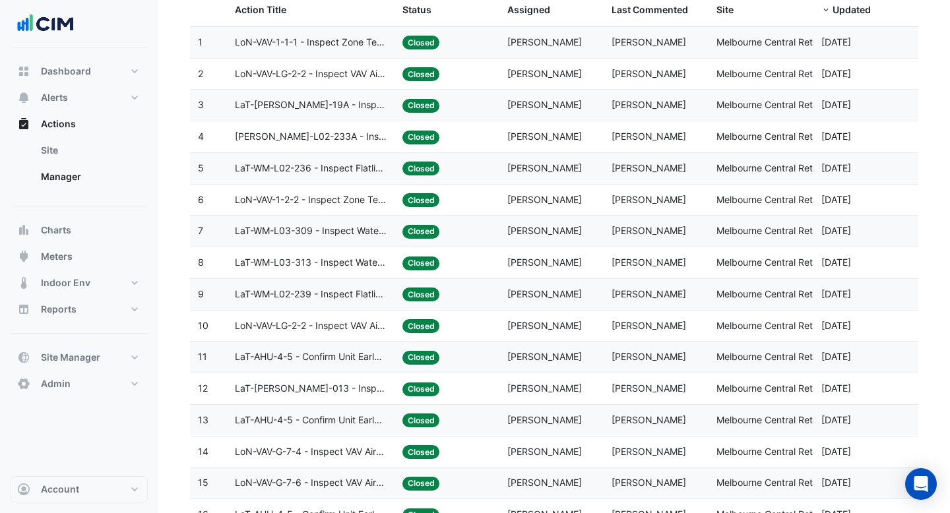
click at [365, 340] on datatable-body-cell "Action Title: LoN-VAV-LG-2-2 - Inspect VAV Airflow Block" at bounding box center [311, 326] width 168 height 31
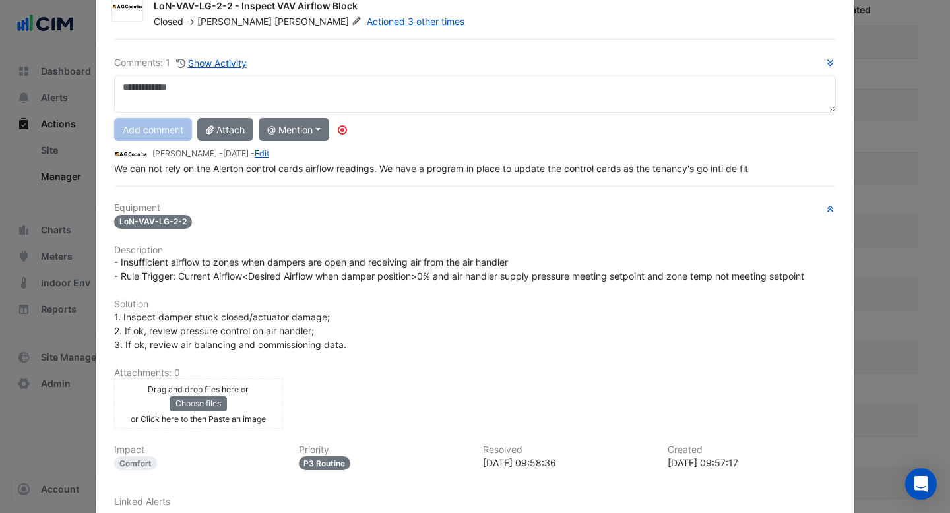
scroll to position [0, 0]
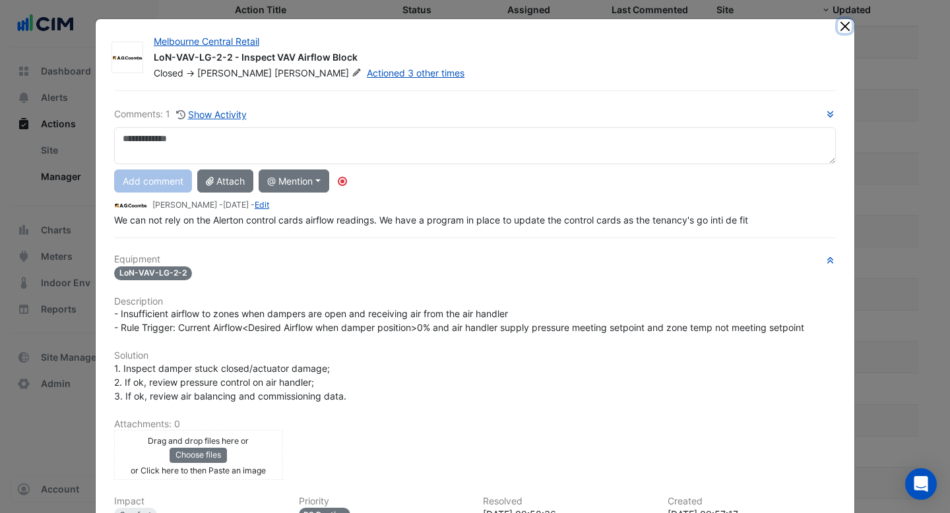
click at [845, 26] on button "Close" at bounding box center [845, 26] width 14 height 14
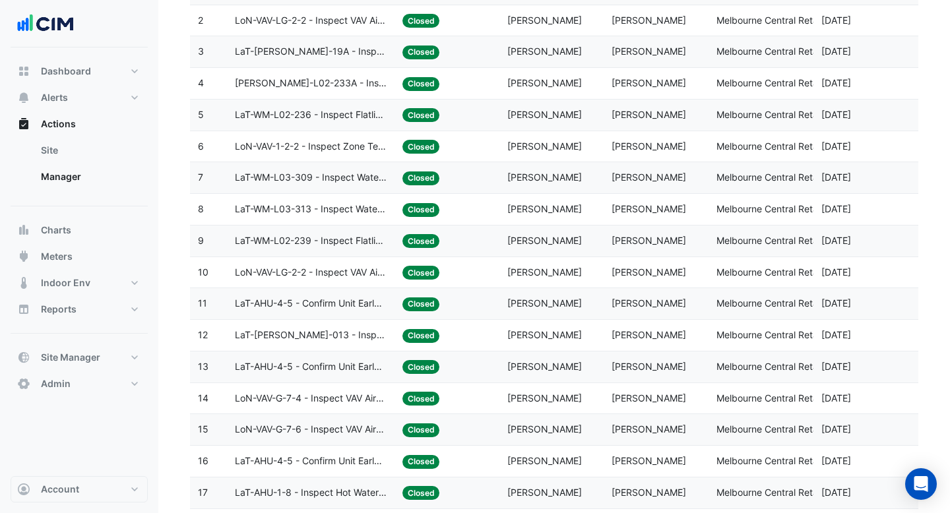
scroll to position [223, 0]
click at [316, 305] on span "LaT-AHU-4-5 - Confirm Unit Early Morning Operation (Energy Saving)" at bounding box center [311, 303] width 152 height 15
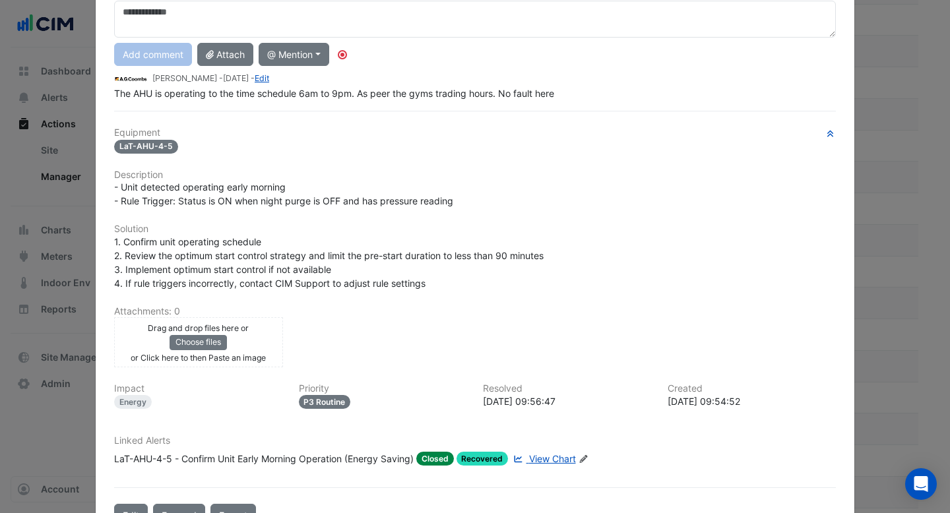
scroll to position [124, 0]
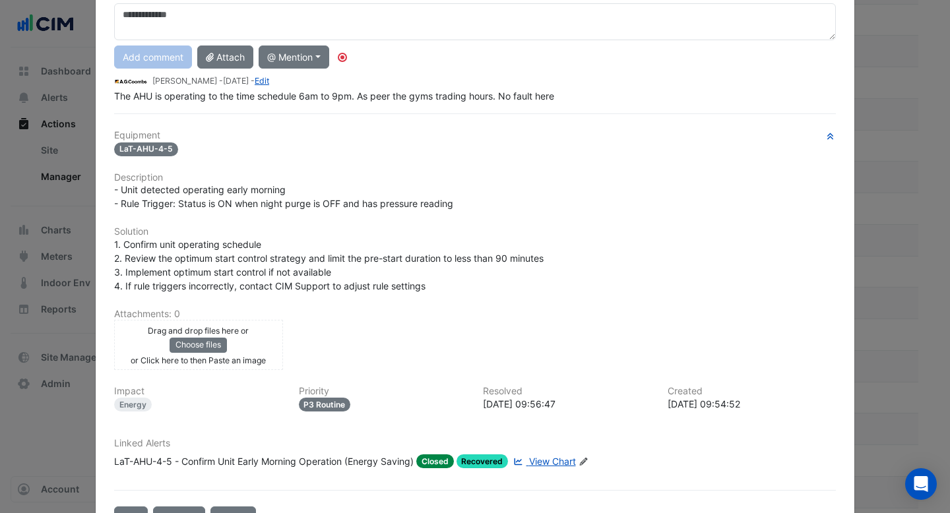
click at [541, 461] on span "View Chart" at bounding box center [552, 461] width 47 height 11
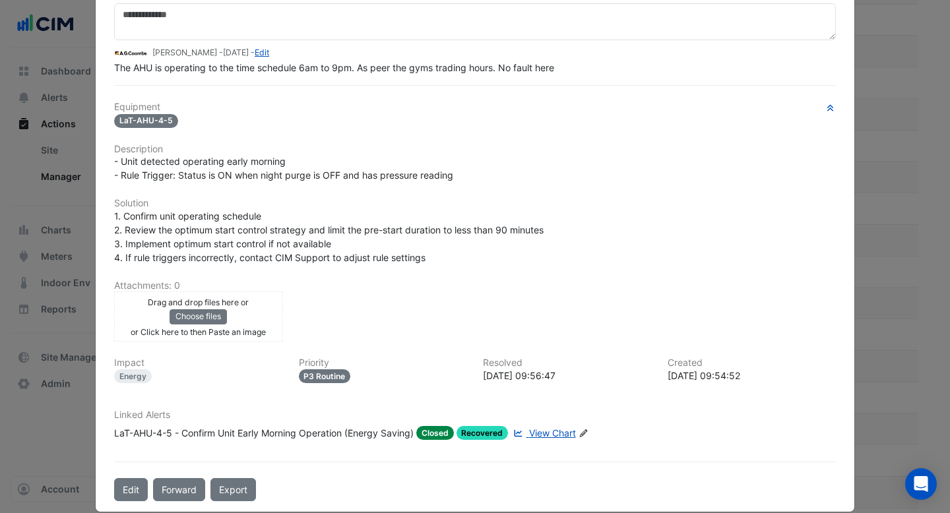
click at [295, 427] on div "LaT-AHU-4-5 - Confirm Unit Early Morning Operation (Energy Saving)" at bounding box center [264, 433] width 300 height 14
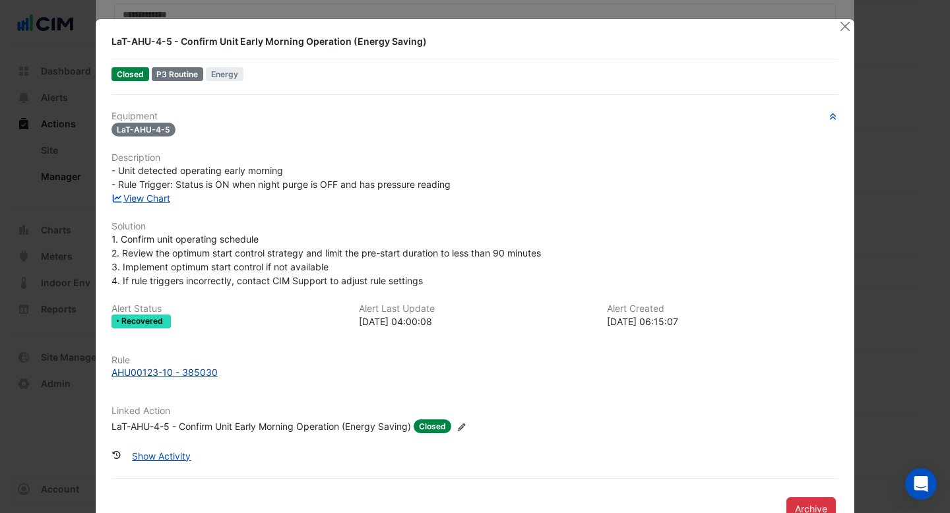
click at [204, 373] on div "AHU00123-10 - 385030" at bounding box center [164, 372] width 106 height 14
click at [840, 28] on button "Close" at bounding box center [845, 26] width 14 height 14
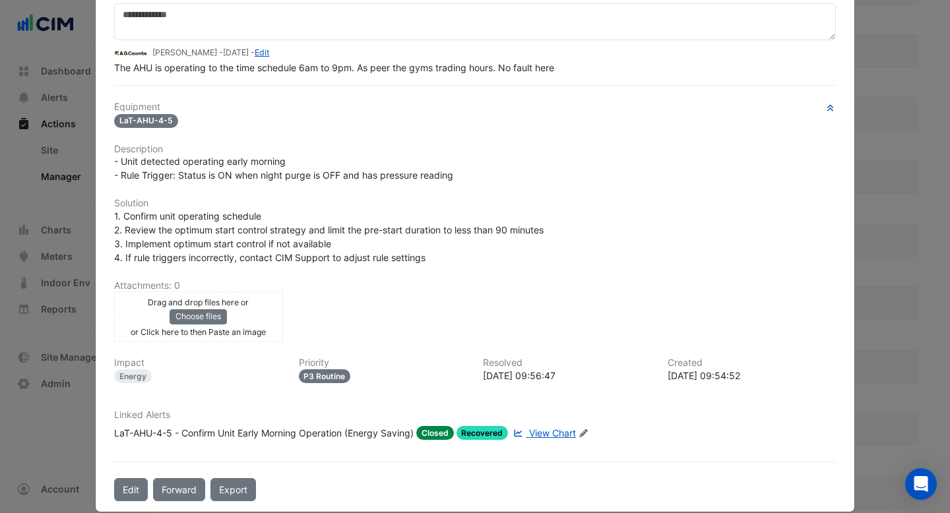
scroll to position [0, 0]
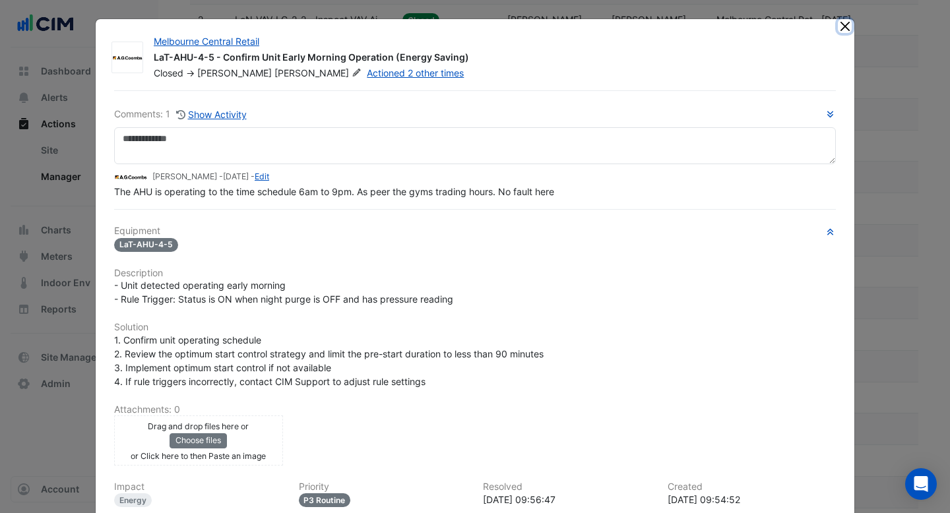
click at [840, 29] on button "Close" at bounding box center [845, 26] width 14 height 14
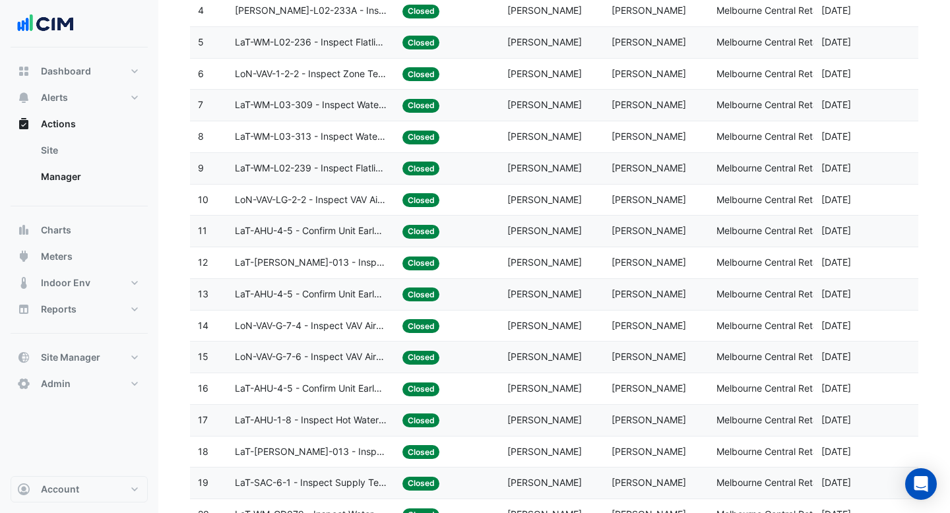
scroll to position [296, 0]
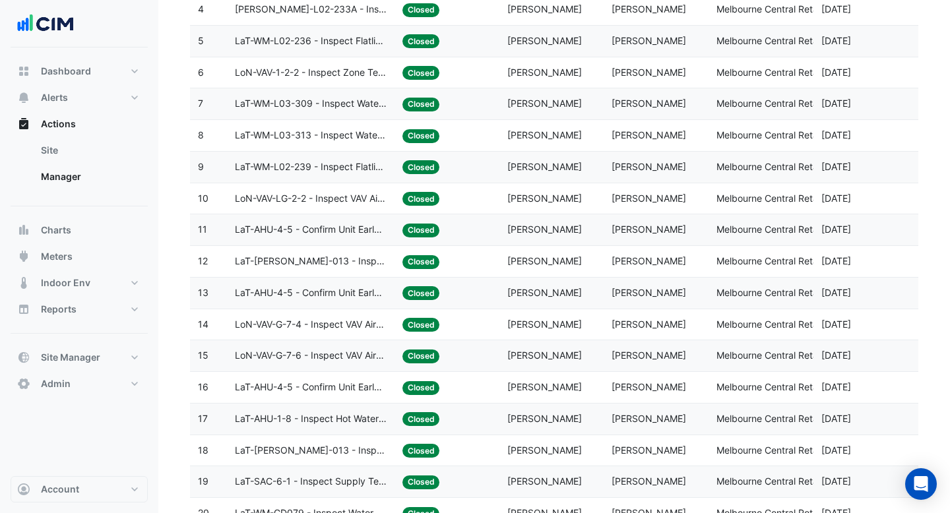
click at [362, 319] on span "LoN-VAV-G-7-4 - Inspect VAV Airflow Oversupply (Energy Waste)" at bounding box center [311, 324] width 152 height 15
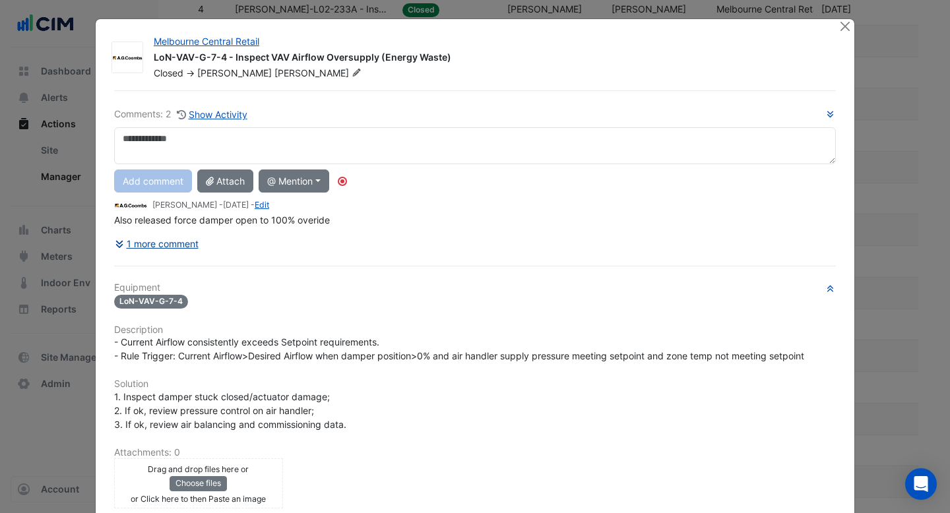
click at [192, 245] on button "1 more comment" at bounding box center [156, 243] width 85 height 23
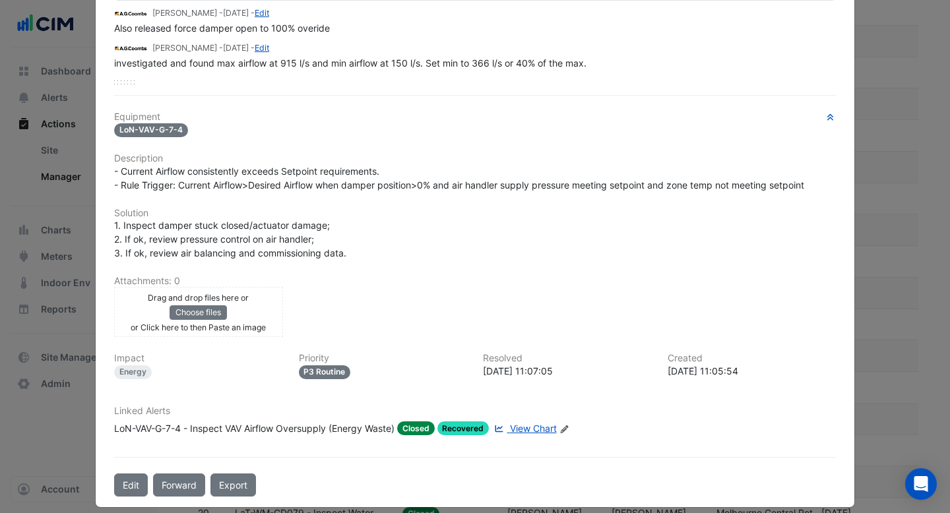
scroll to position [0, 0]
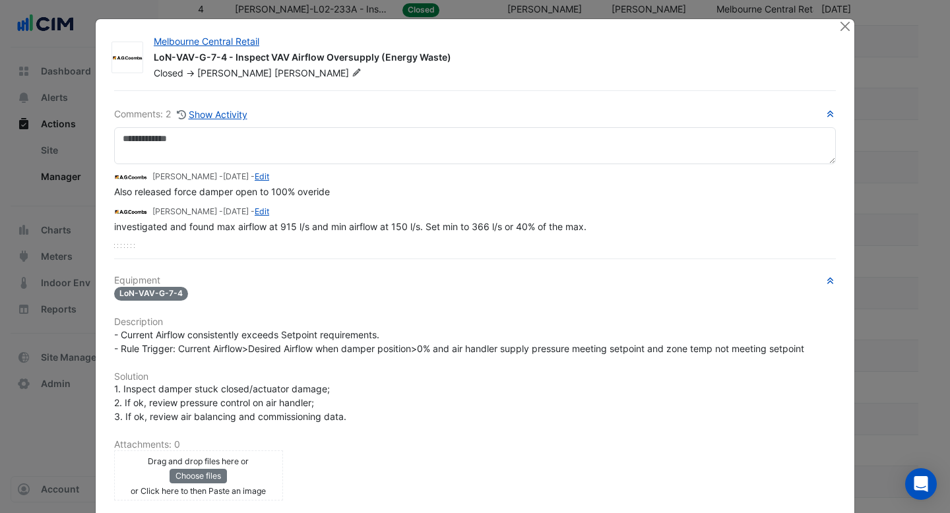
click at [845, 34] on div at bounding box center [846, 26] width 16 height 15
click at [840, 25] on button "Close" at bounding box center [845, 26] width 14 height 14
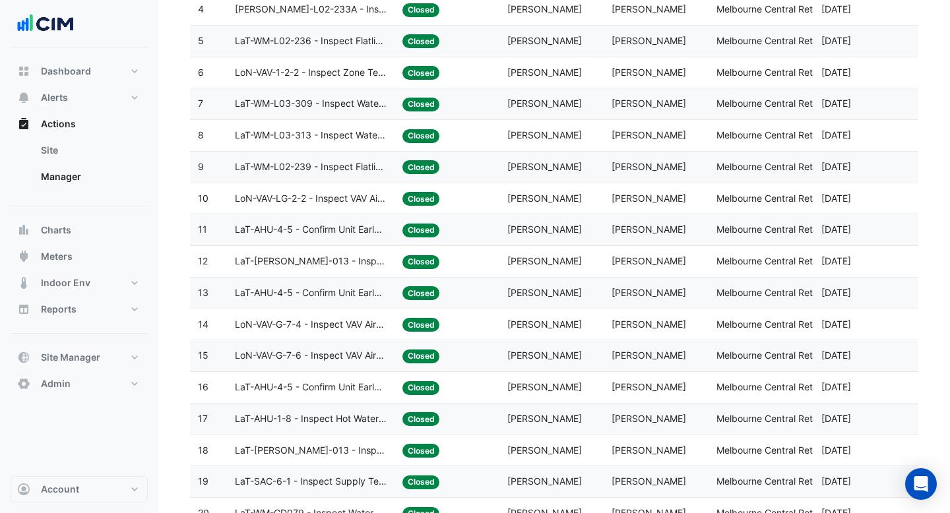
click at [375, 231] on span "LaT-AHU-4-5 - Confirm Unit Early Morning Operation (Energy Saving)" at bounding box center [311, 229] width 152 height 15
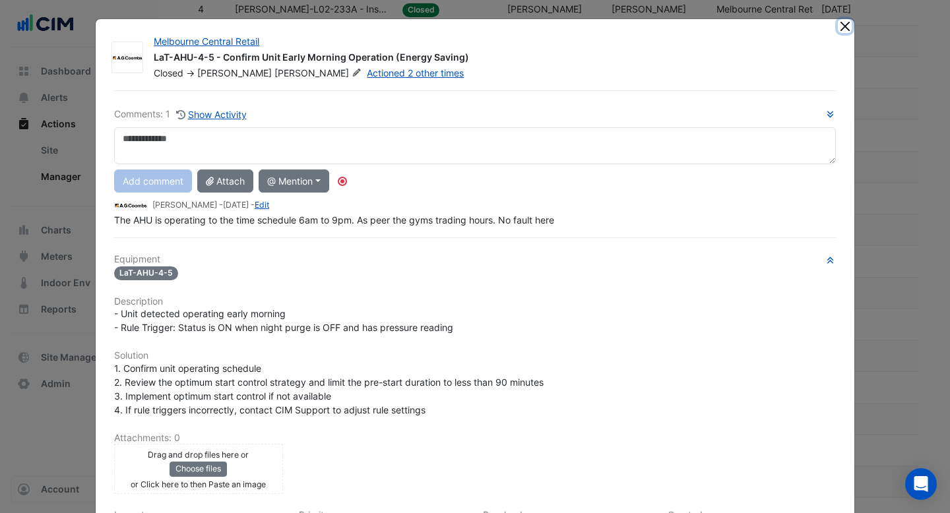
click at [842, 26] on button "Close" at bounding box center [845, 26] width 14 height 14
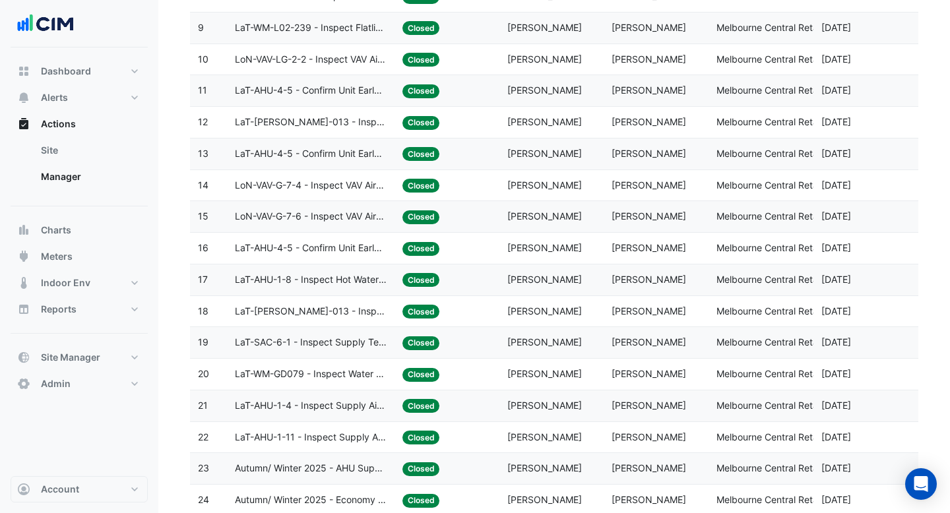
scroll to position [472, 0]
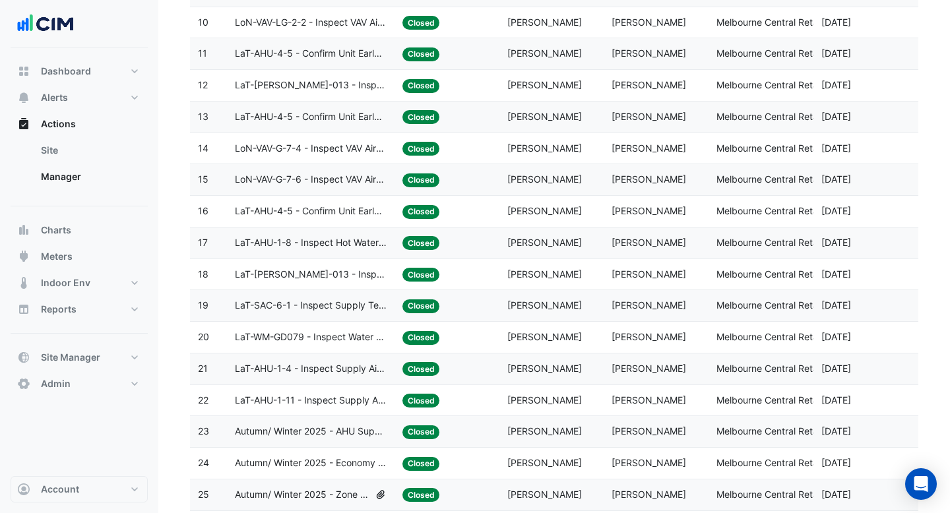
click at [351, 340] on span "LaT-WM-GD079 - Inspect Water Meter Consumption Variance" at bounding box center [311, 337] width 152 height 15
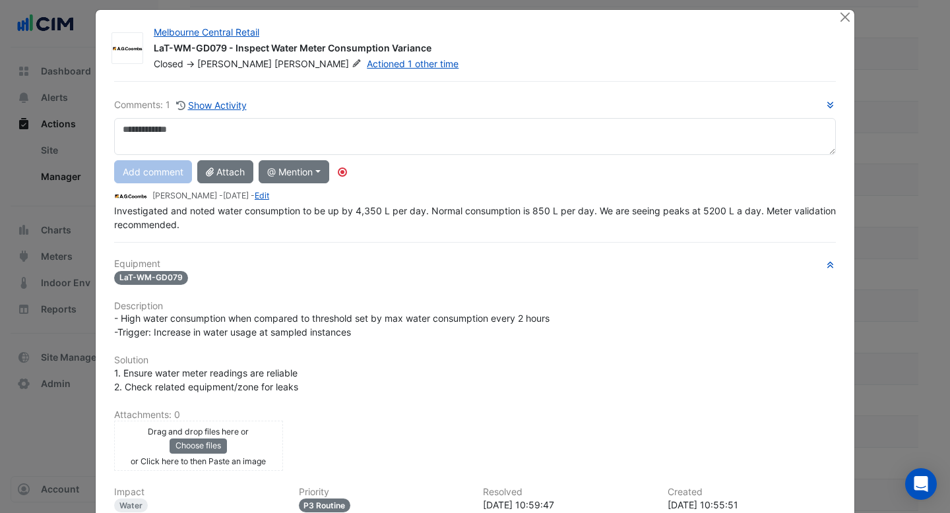
scroll to position [0, 0]
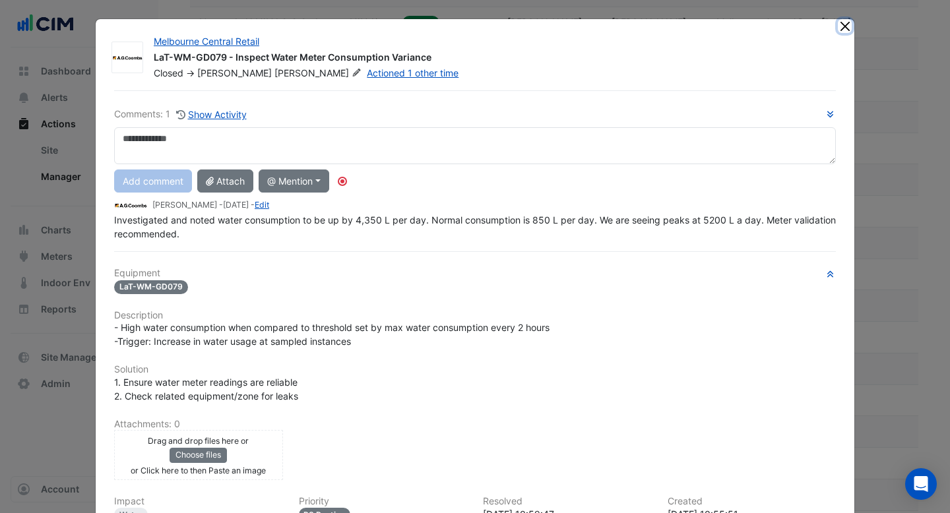
click at [840, 29] on button "Close" at bounding box center [845, 26] width 14 height 14
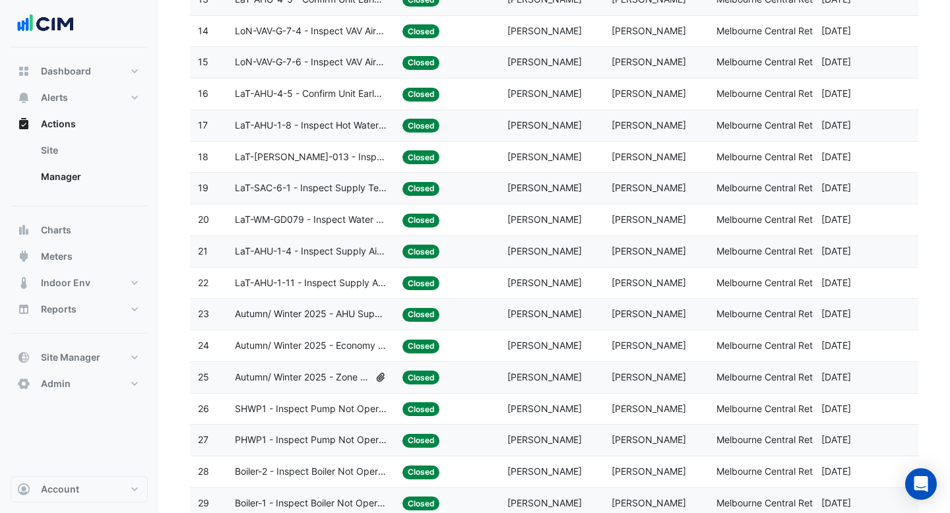
scroll to position [598, 0]
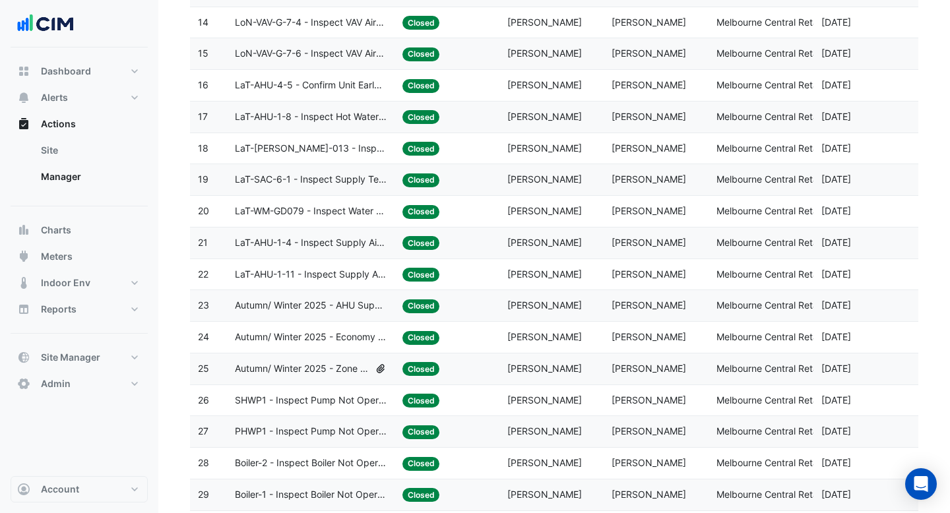
click at [322, 369] on span "Autumn/ Winter 2025 - Zone Temp Setpoint and Deadband Alignment [BEEP]" at bounding box center [302, 369] width 135 height 15
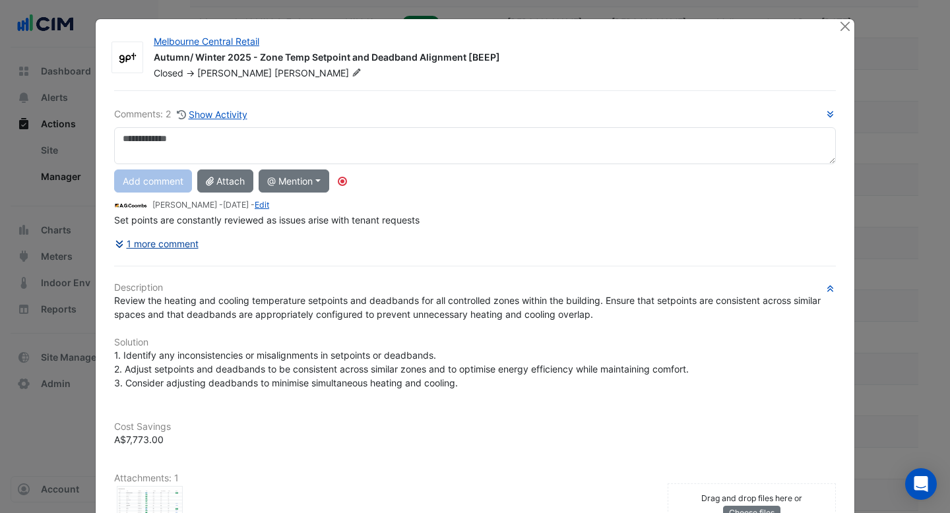
click at [160, 242] on button "1 more comment" at bounding box center [156, 243] width 85 height 23
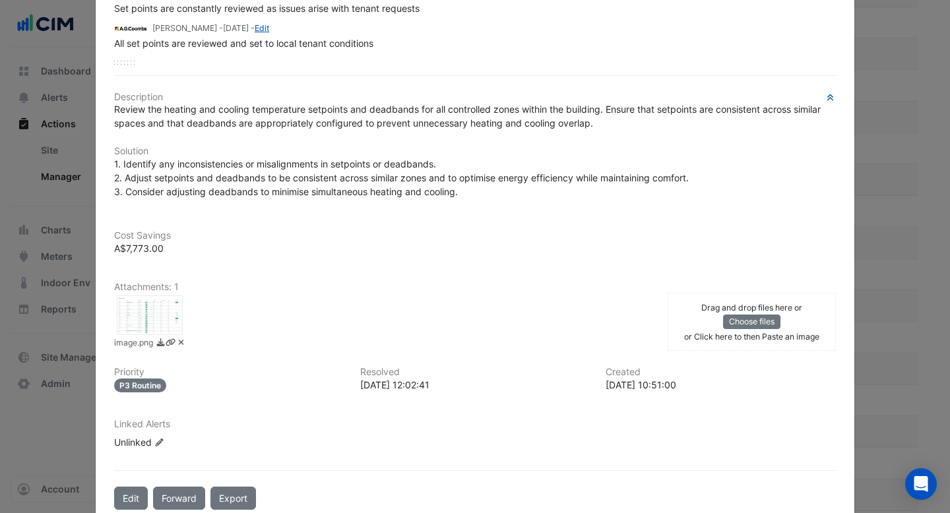
scroll to position [0, 0]
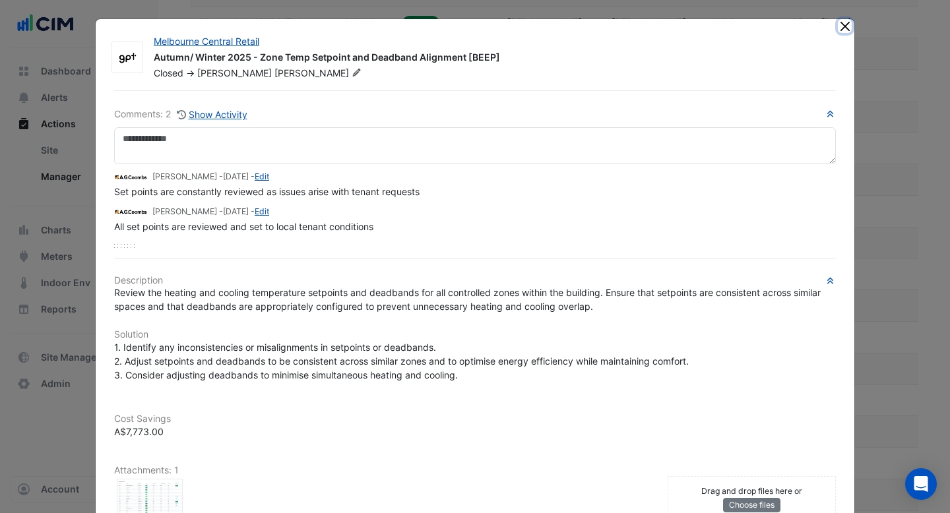
click at [839, 29] on button "Close" at bounding box center [845, 26] width 14 height 14
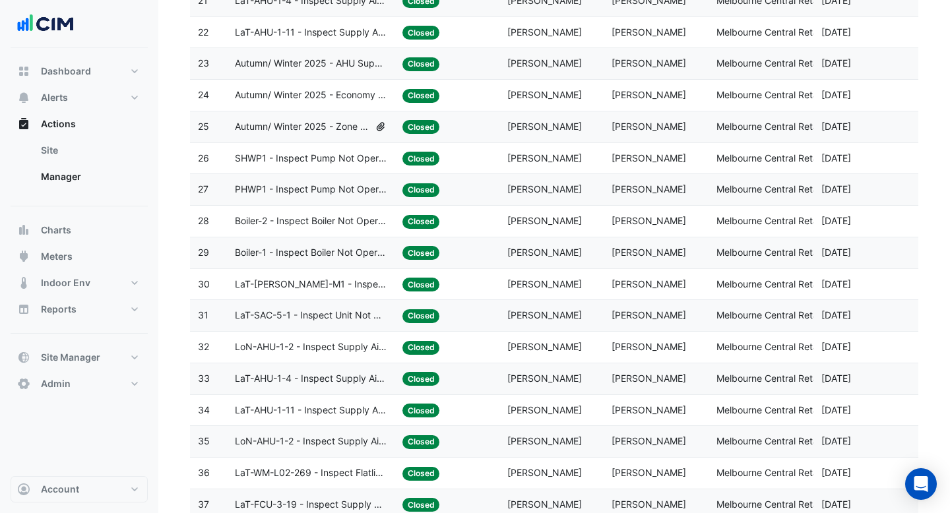
scroll to position [887, 0]
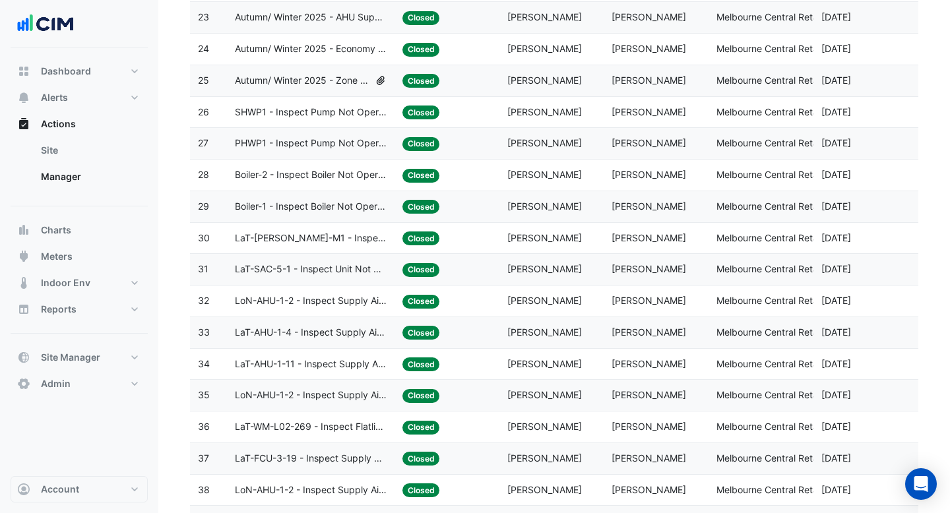
click at [366, 108] on span "SHWP1 - Inspect Pump Not Operating" at bounding box center [311, 112] width 152 height 15
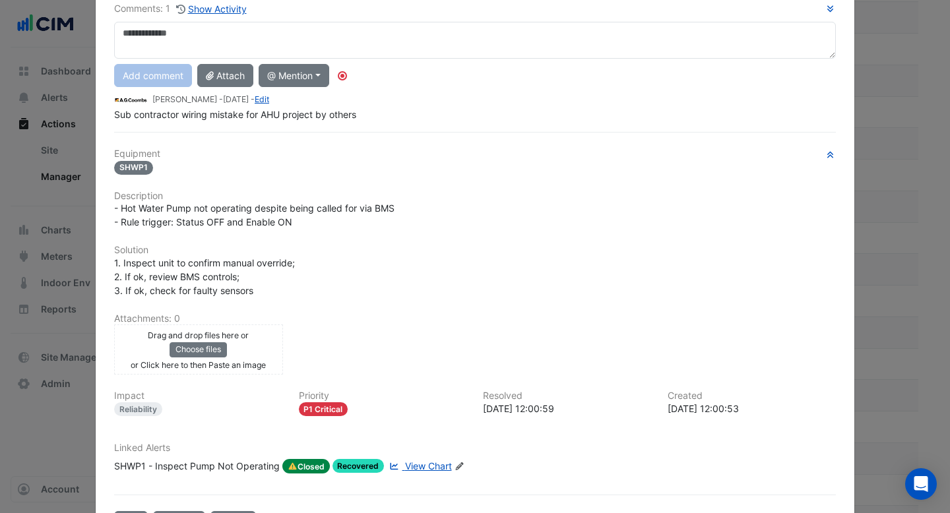
scroll to position [0, 0]
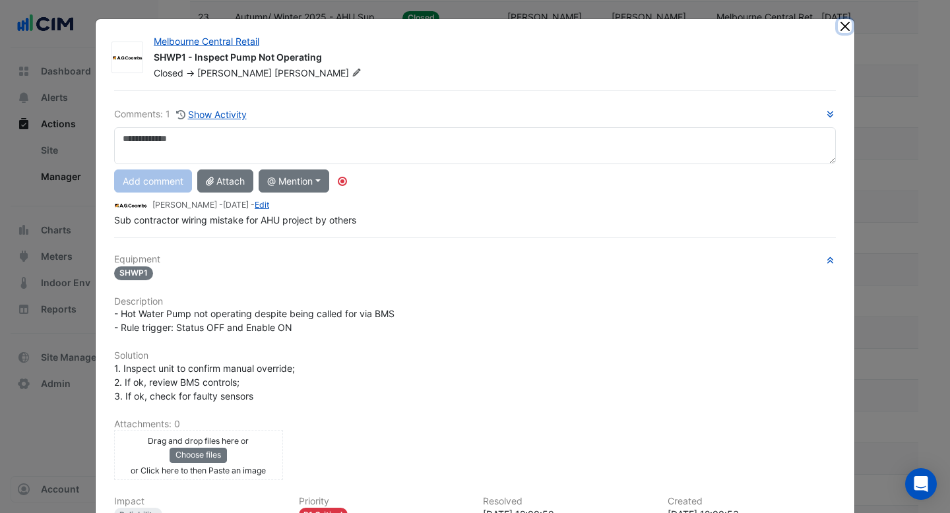
click at [844, 32] on button "Close" at bounding box center [845, 26] width 14 height 14
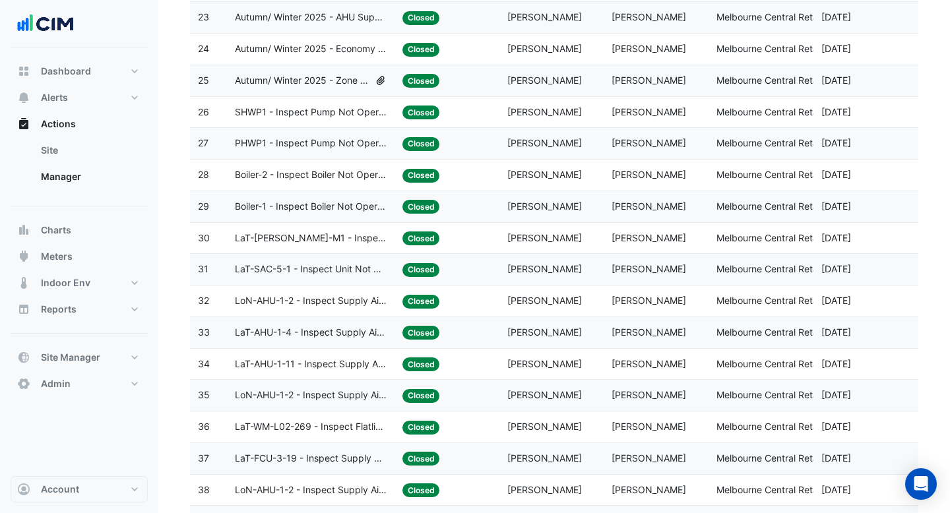
click at [334, 321] on datatable-body-cell "Action Title: LaT-AHU-1-4 - Inspect Supply Air Loss" at bounding box center [311, 332] width 168 height 31
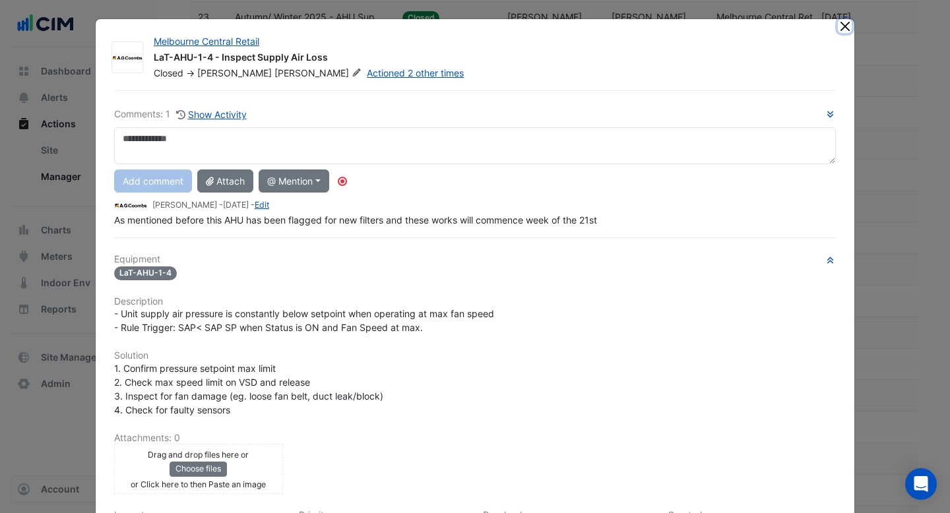
click at [839, 29] on button "Close" at bounding box center [845, 26] width 14 height 14
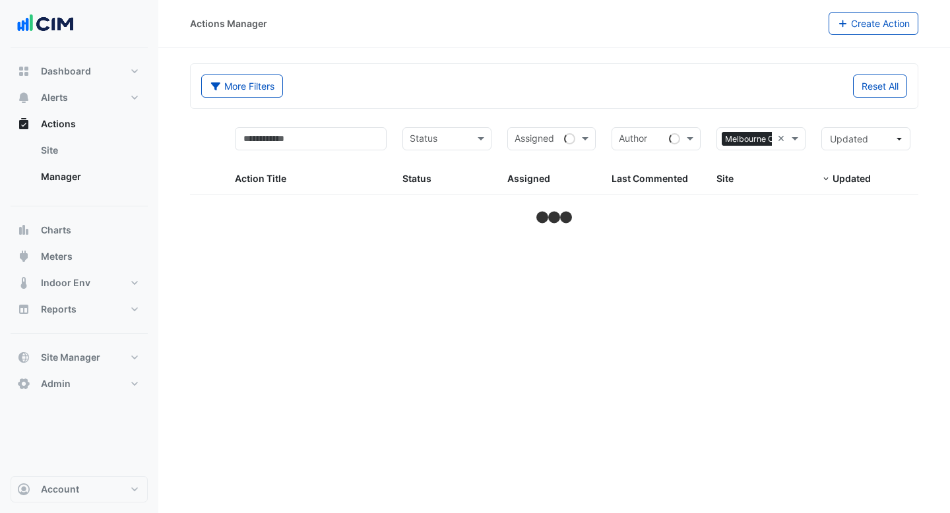
select select "***"
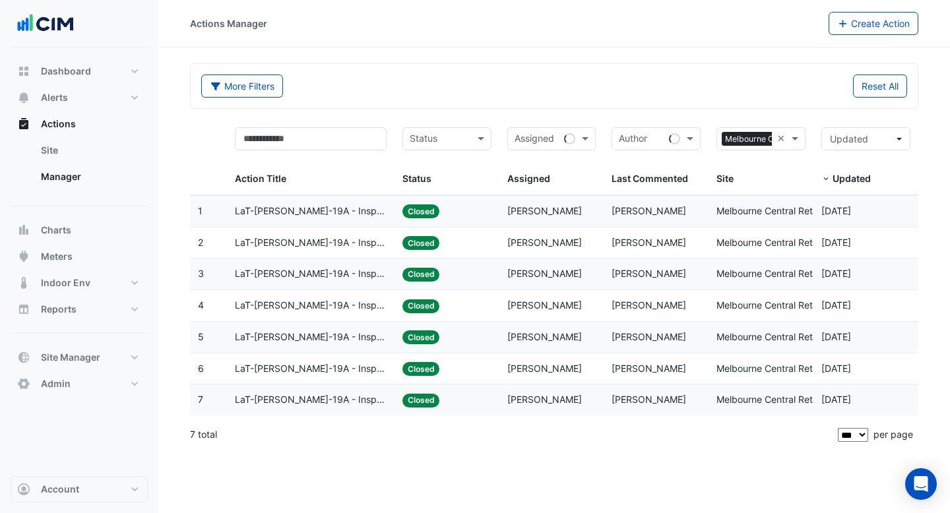
click at [623, 236] on div "Last Commented: Anthony Armstrong" at bounding box center [656, 243] width 89 height 15
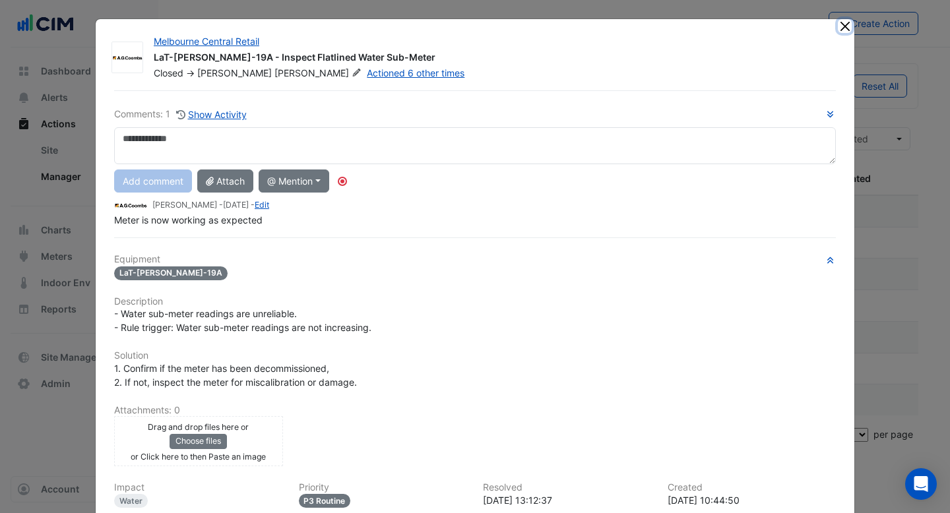
click at [843, 24] on button "Close" at bounding box center [845, 26] width 14 height 14
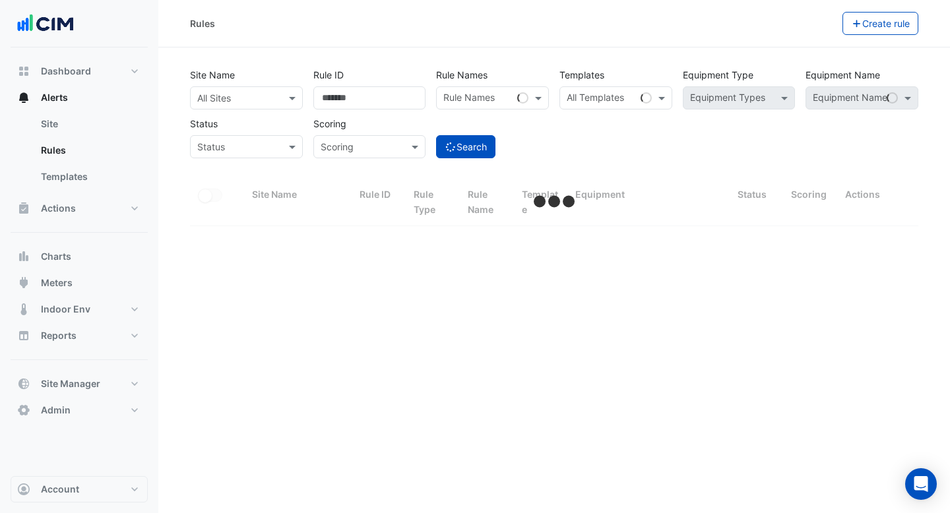
select select "***"
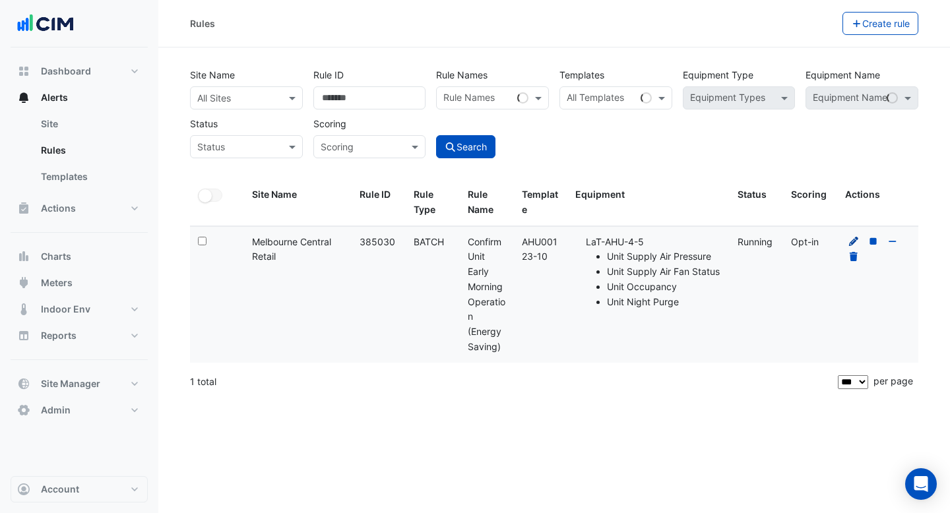
click at [850, 243] on icon at bounding box center [853, 241] width 9 height 9
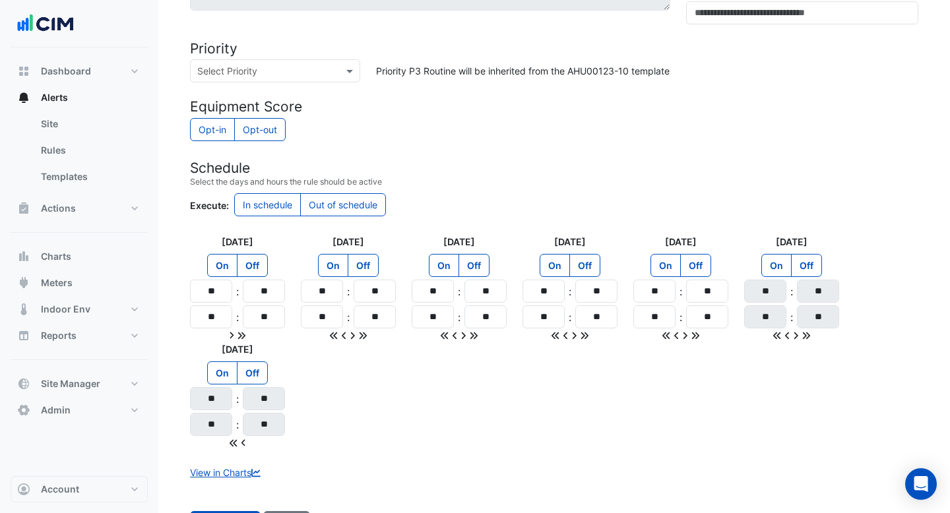
scroll to position [790, 0]
